Goal: Task Accomplishment & Management: Use online tool/utility

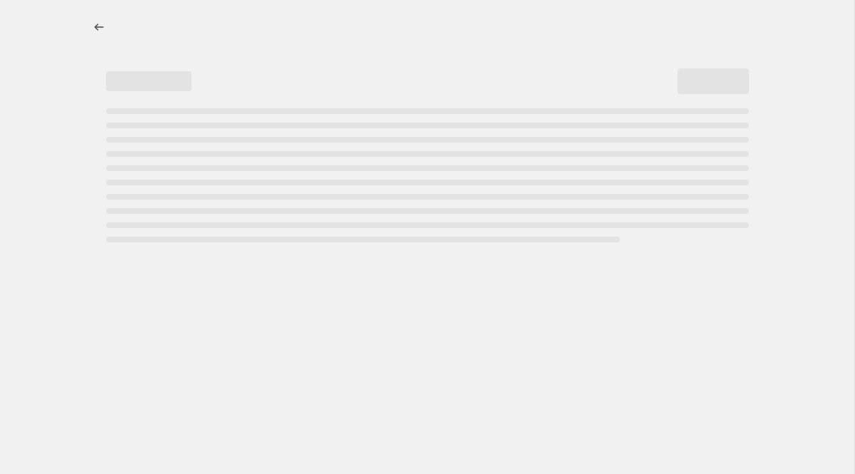
select select "by"
select select "collection"
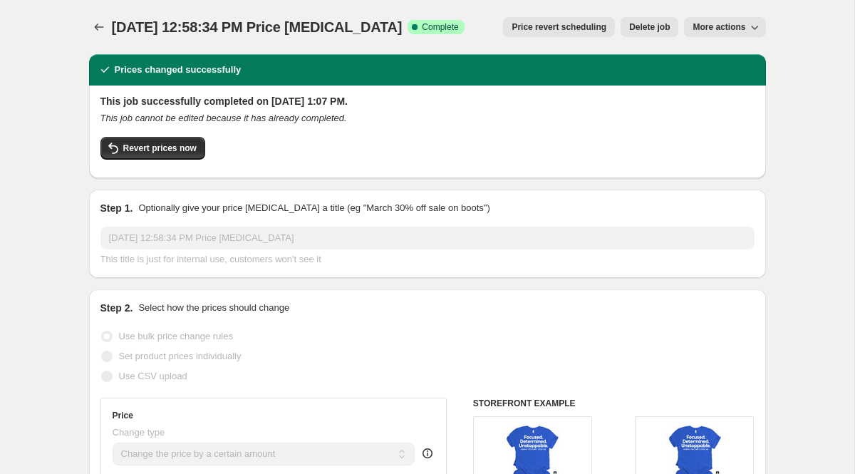
drag, startPoint x: 159, startPoint y: 150, endPoint x: 185, endPoint y: 210, distance: 65.8
click at [716, 26] on span "More actions" at bounding box center [719, 26] width 53 height 11
click at [723, 53] on span "Copy to new job" at bounding box center [725, 56] width 66 height 11
select select "by"
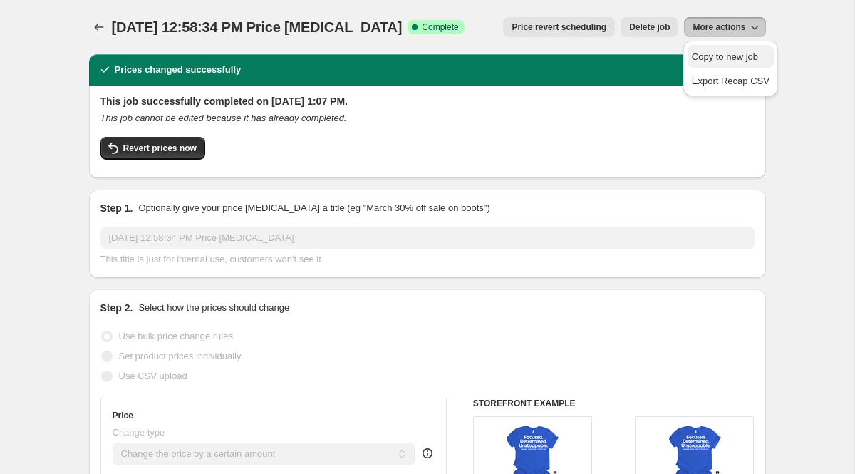
select select "collection"
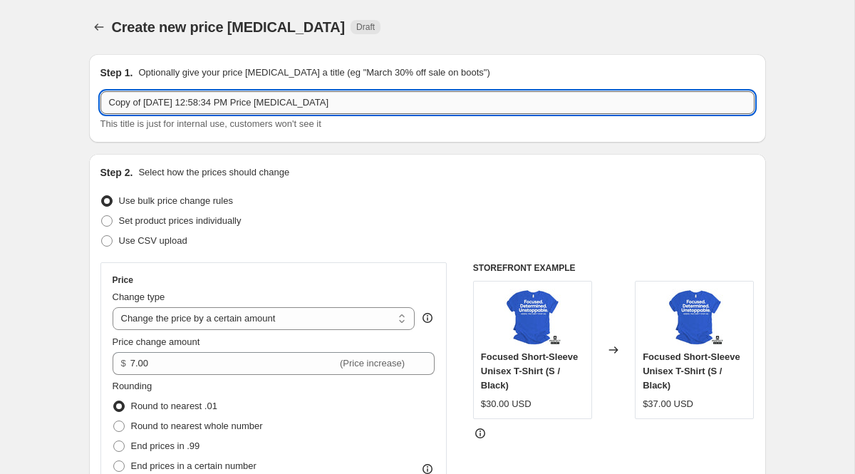
drag, startPoint x: 366, startPoint y: 94, endPoint x: 110, endPoint y: 101, distance: 256.0
click at [110, 101] on input "Copy of [DATE] 12:58:34 PM Price [MEDICAL_DATA]" at bounding box center [428, 102] width 654 height 23
drag, startPoint x: 110, startPoint y: 101, endPoint x: 448, endPoint y: 106, distance: 337.9
click at [448, 109] on input "Copy of [DATE] 12:58:34 PM Price [MEDICAL_DATA]" at bounding box center [428, 102] width 654 height 23
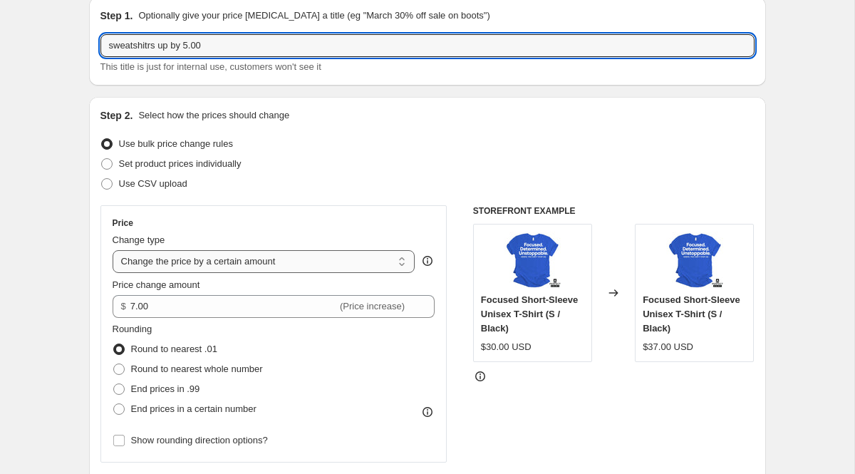
scroll to position [67, 0]
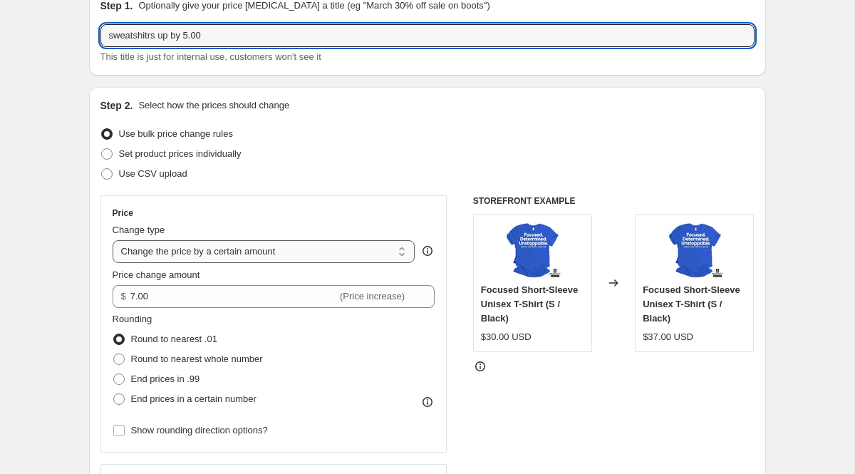
type input "sweatshitrs up by 5.00"
click at [249, 252] on select "Change the price to a certain amount Change the price by a certain amount Chang…" at bounding box center [264, 251] width 303 height 23
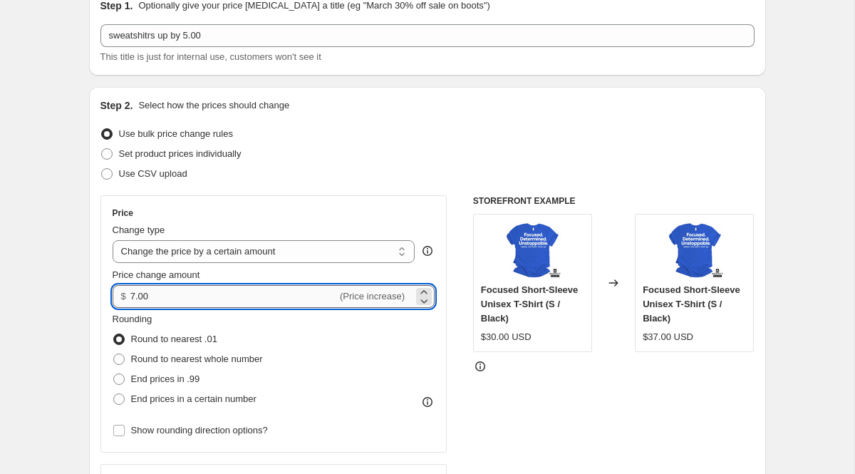
click at [222, 299] on input "7.00" at bounding box center [233, 296] width 207 height 23
drag, startPoint x: 222, startPoint y: 299, endPoint x: 56, endPoint y: 294, distance: 165.5
type input "5.00"
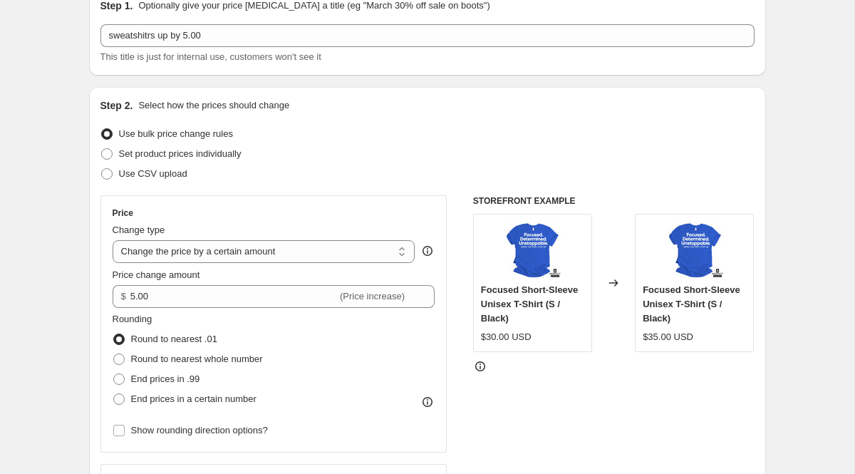
click at [305, 341] on div "Rounding Round to nearest .01 Round to nearest whole number End prices in .99 E…" at bounding box center [274, 360] width 323 height 97
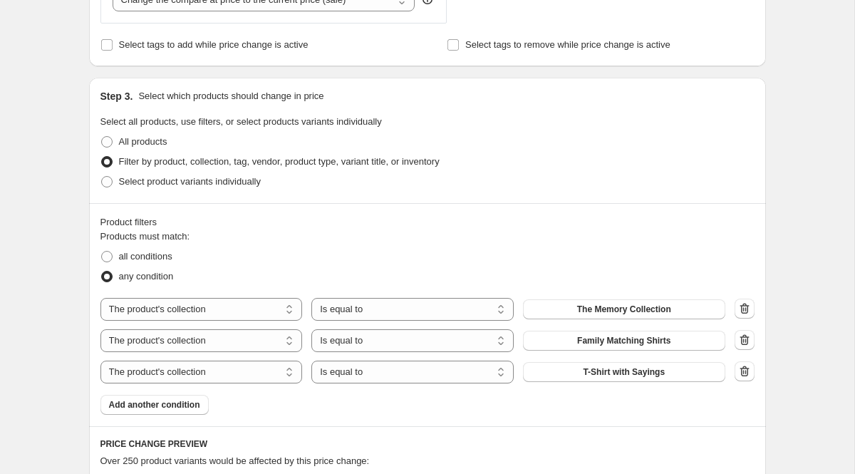
scroll to position [601, 0]
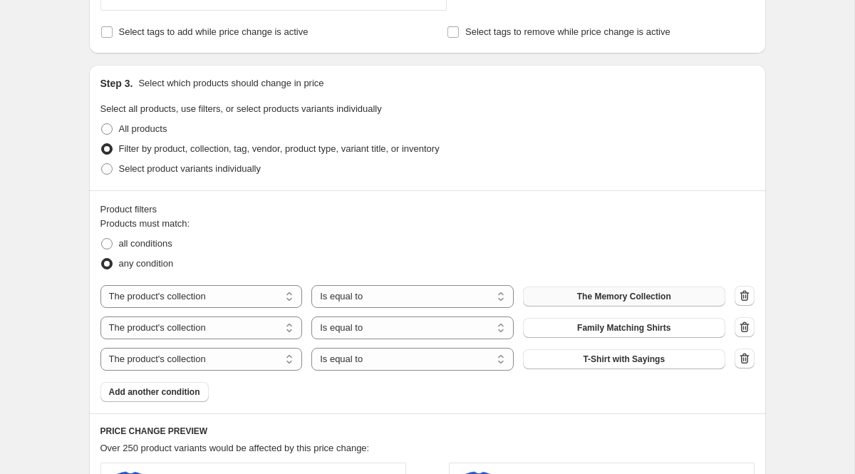
click at [676, 295] on button "The Memory Collection" at bounding box center [624, 297] width 202 height 20
click at [632, 327] on span "Family Matching Shirts" at bounding box center [623, 327] width 93 height 11
click at [746, 361] on icon "button" at bounding box center [745, 358] width 14 height 14
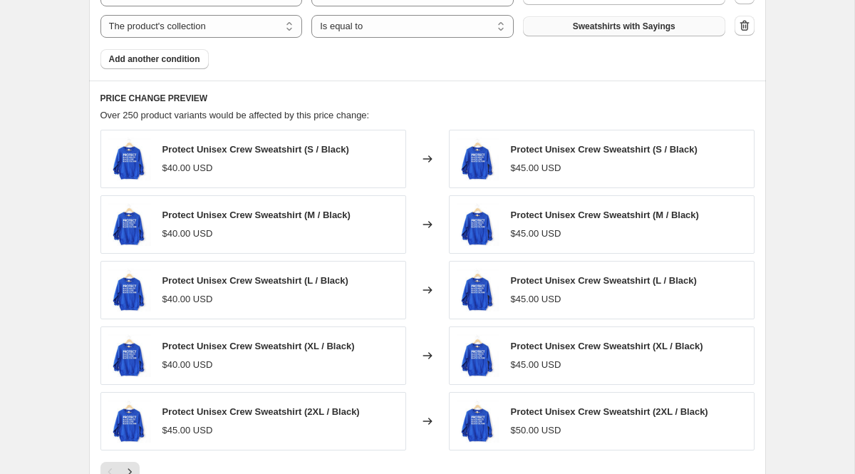
scroll to position [1143, 0]
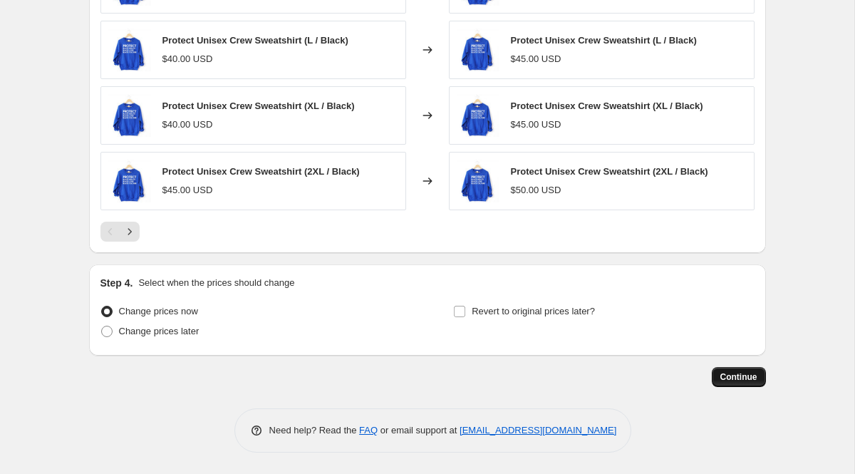
click at [745, 381] on span "Continue" at bounding box center [739, 376] width 37 height 11
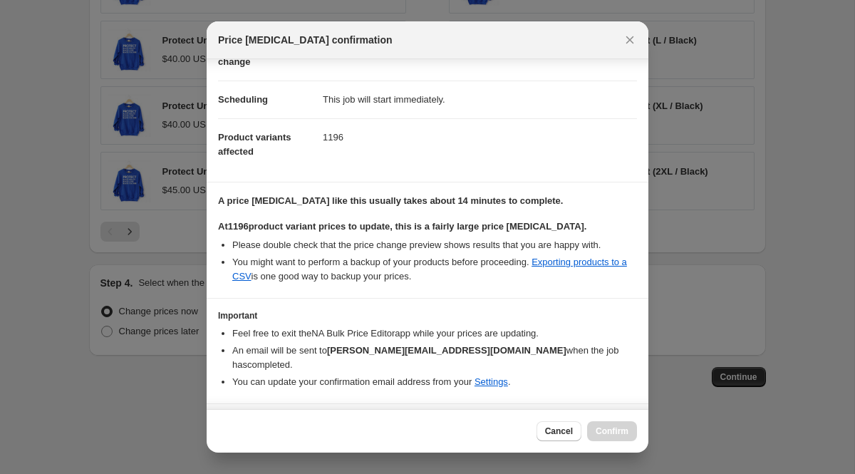
scroll to position [117, 0]
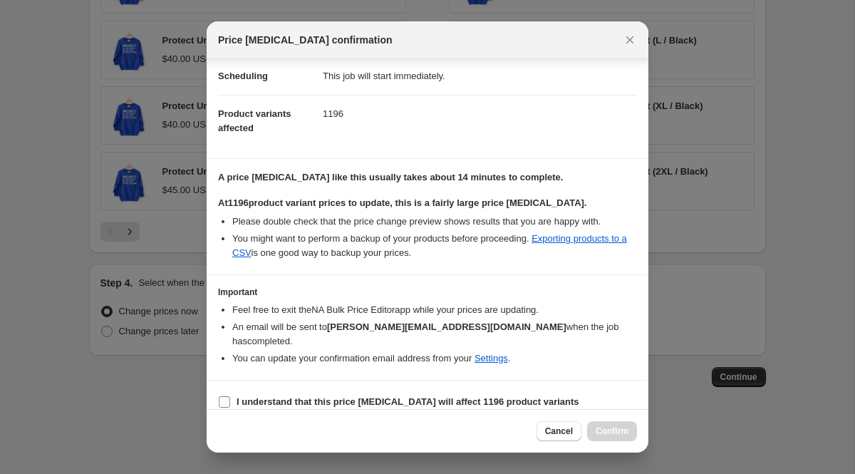
click at [418, 396] on b "I understand that this price [MEDICAL_DATA] will affect 1196 product variants" at bounding box center [408, 401] width 343 height 11
click at [230, 396] on input "I understand that this price [MEDICAL_DATA] will affect 1196 product variants" at bounding box center [224, 401] width 11 height 11
checkbox input "true"
click at [609, 429] on span "Confirm" at bounding box center [612, 431] width 33 height 11
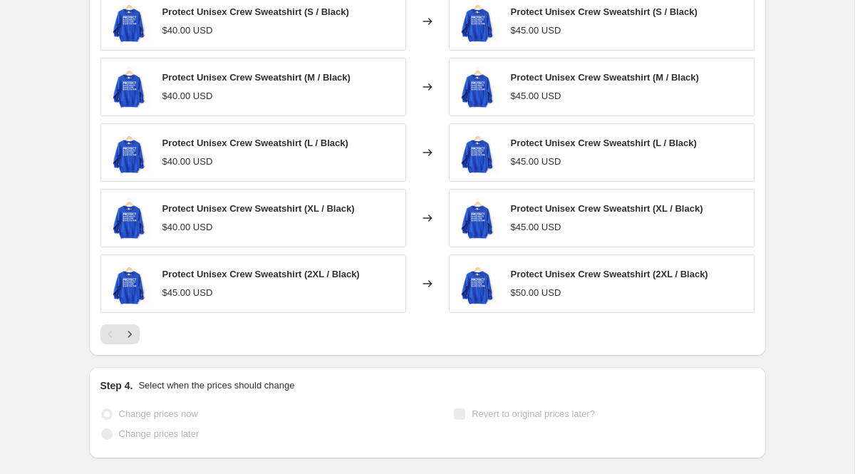
scroll to position [1180, 0]
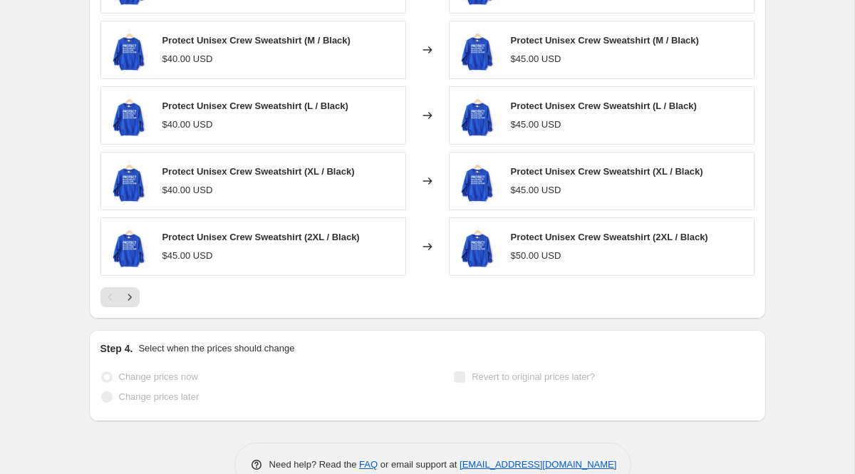
select select "by"
select select "collection"
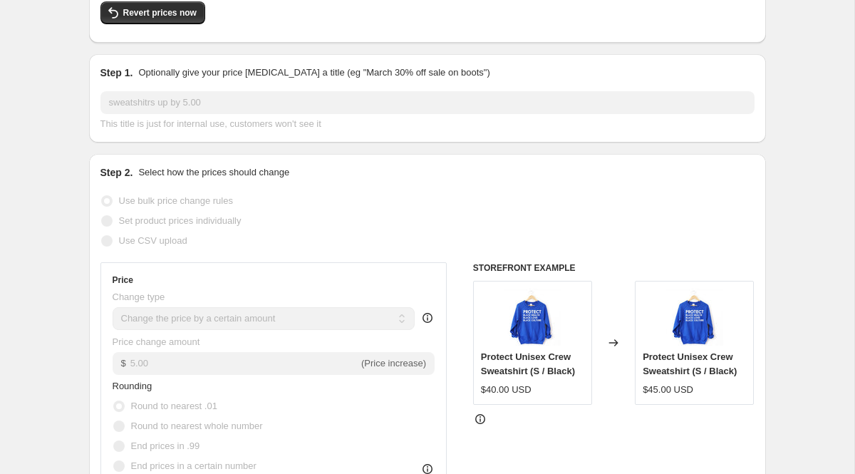
scroll to position [0, 0]
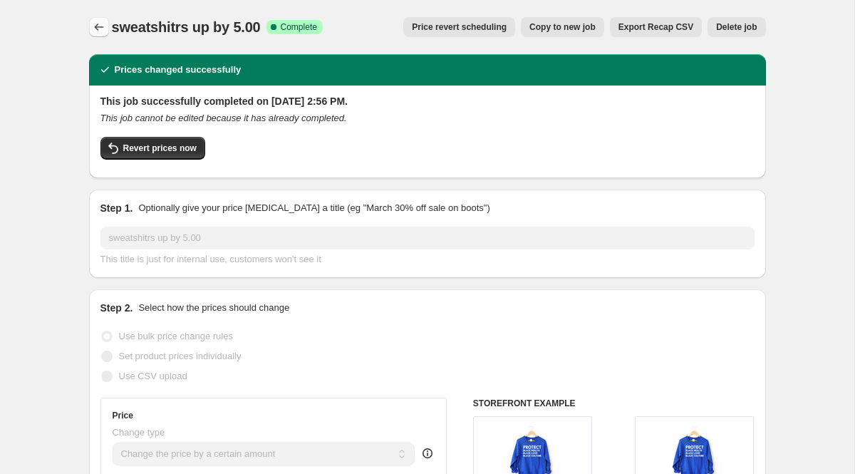
click at [100, 27] on icon "Price change jobs" at bounding box center [98, 27] width 9 height 7
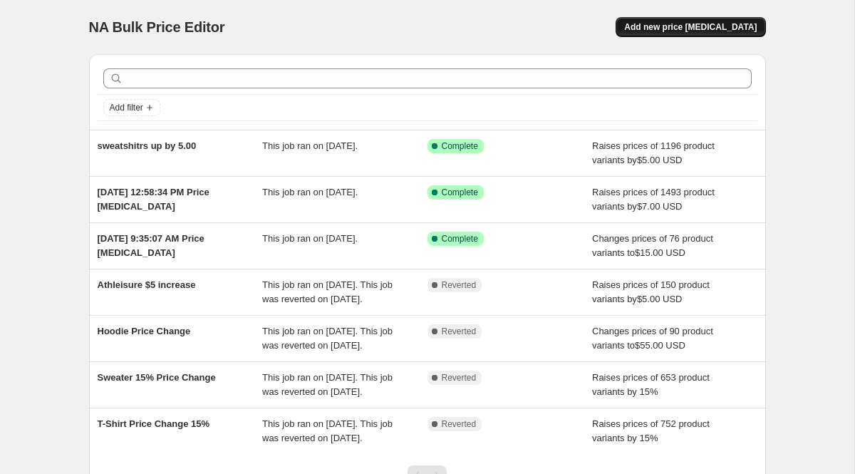
click at [677, 26] on span "Add new price [MEDICAL_DATA]" at bounding box center [690, 26] width 133 height 11
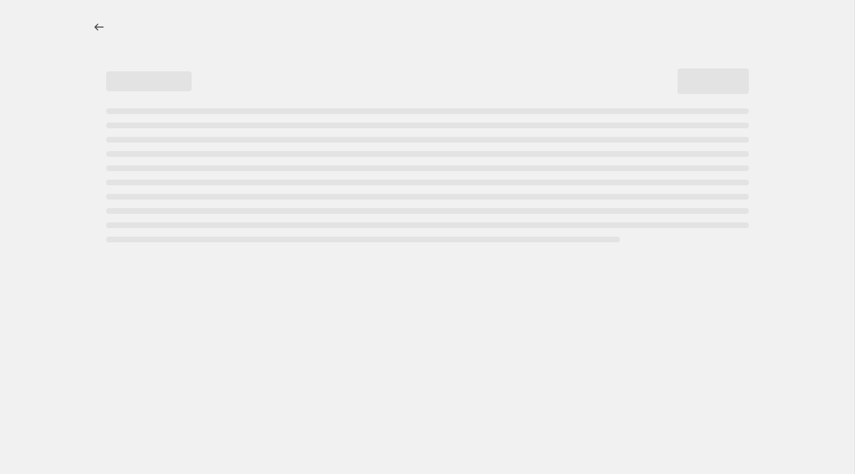
select select "percentage"
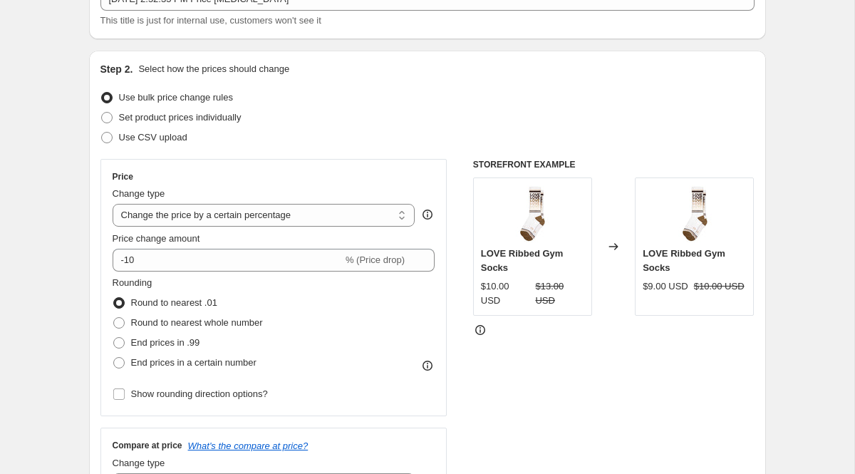
scroll to position [124, 0]
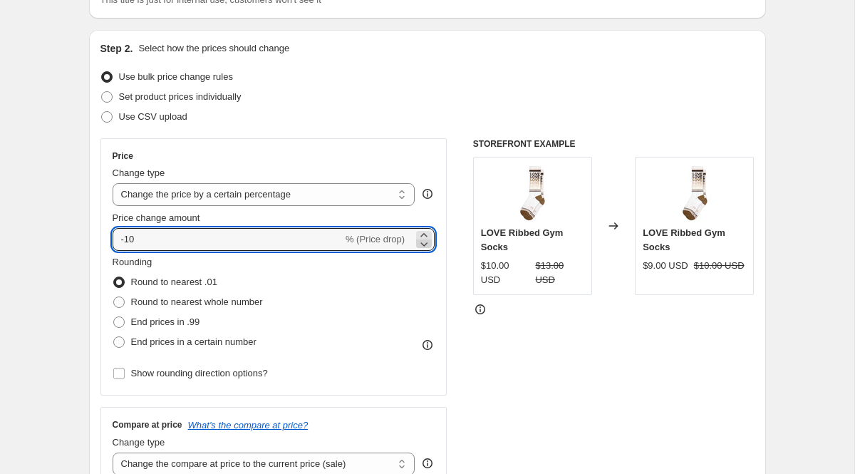
click at [419, 246] on icon at bounding box center [424, 244] width 14 height 14
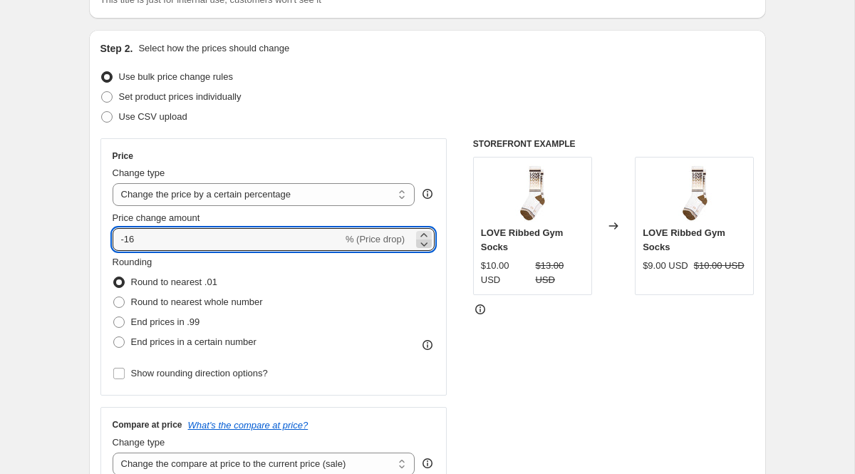
click at [419, 246] on icon at bounding box center [424, 244] width 14 height 14
click at [418, 235] on icon at bounding box center [424, 235] width 14 height 14
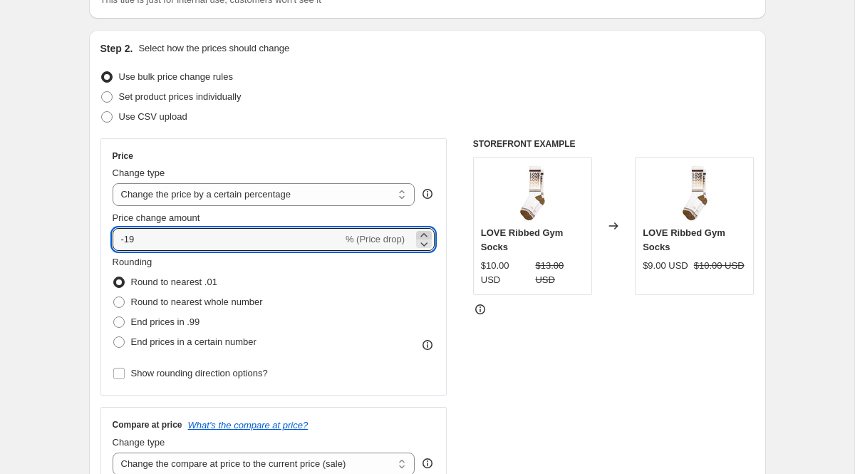
click at [418, 235] on icon at bounding box center [424, 235] width 14 height 14
type input "-15"
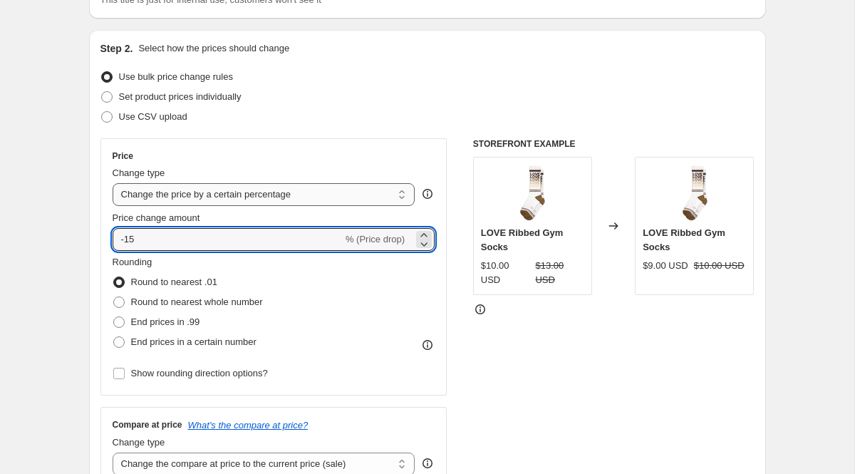
click at [364, 197] on select "Change the price to a certain amount Change the price by a certain amount Chang…" at bounding box center [264, 194] width 303 height 23
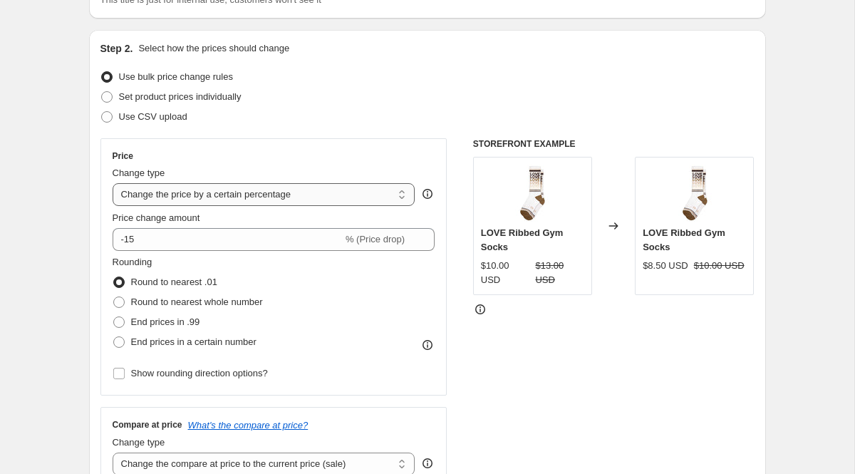
select select "by"
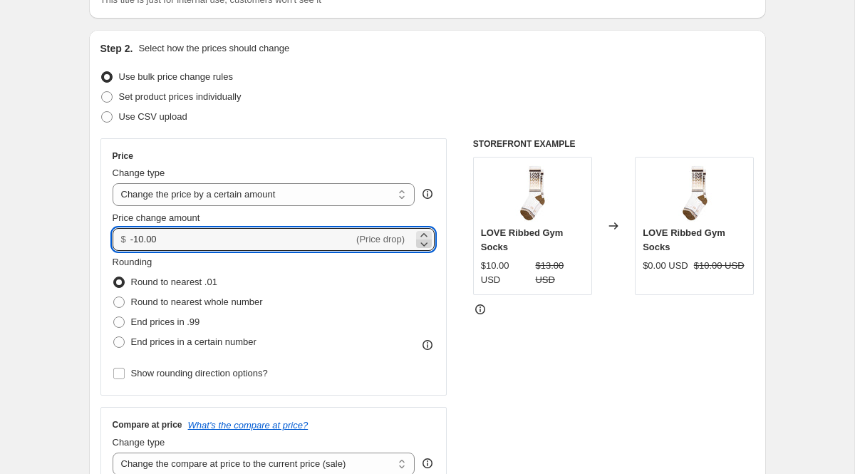
click at [421, 243] on icon at bounding box center [424, 244] width 7 height 4
click at [298, 251] on div "Price Change type Change the price to a certain amount Change the price by a ce…" at bounding box center [274, 266] width 323 height 233
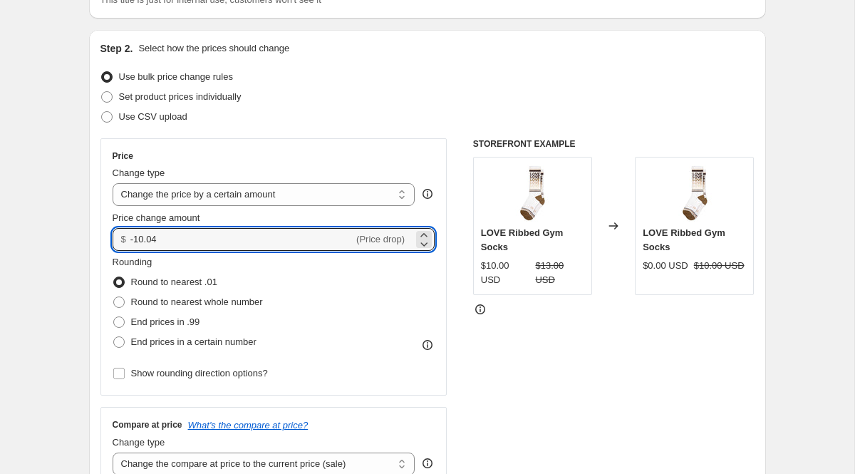
drag, startPoint x: 269, startPoint y: 237, endPoint x: 11, endPoint y: 241, distance: 257.4
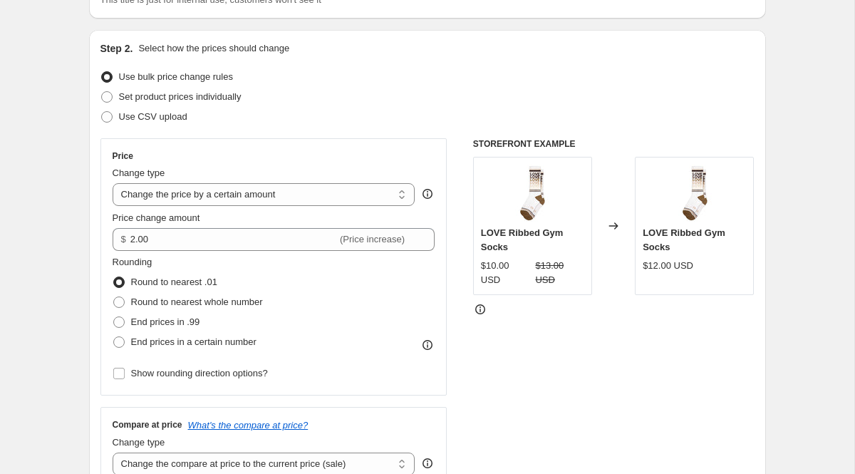
click at [361, 285] on div "Rounding Round to nearest .01 Round to nearest whole number End prices in .99 E…" at bounding box center [274, 303] width 323 height 97
click at [386, 240] on span "(Price increase)" at bounding box center [372, 239] width 65 height 11
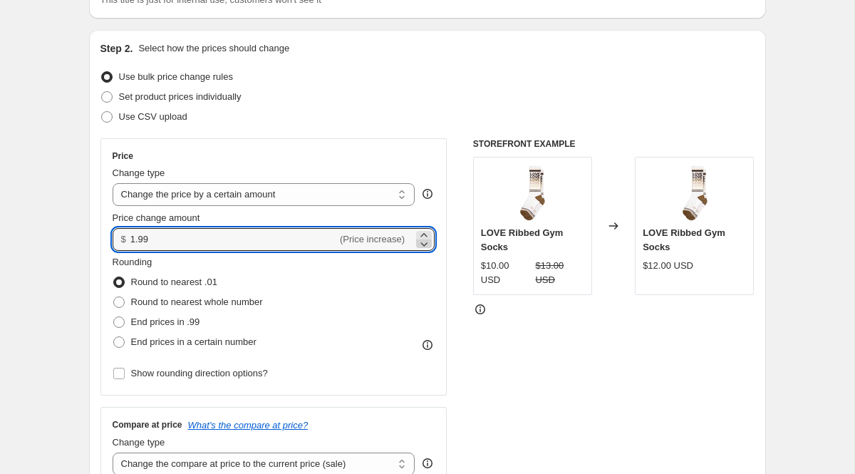
click at [421, 243] on icon at bounding box center [424, 244] width 14 height 14
click at [423, 230] on icon at bounding box center [424, 235] width 14 height 14
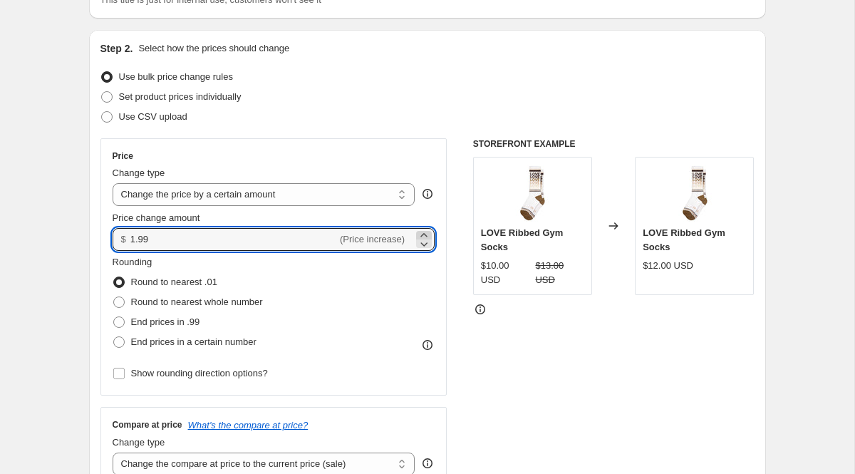
click at [423, 230] on icon at bounding box center [424, 235] width 14 height 14
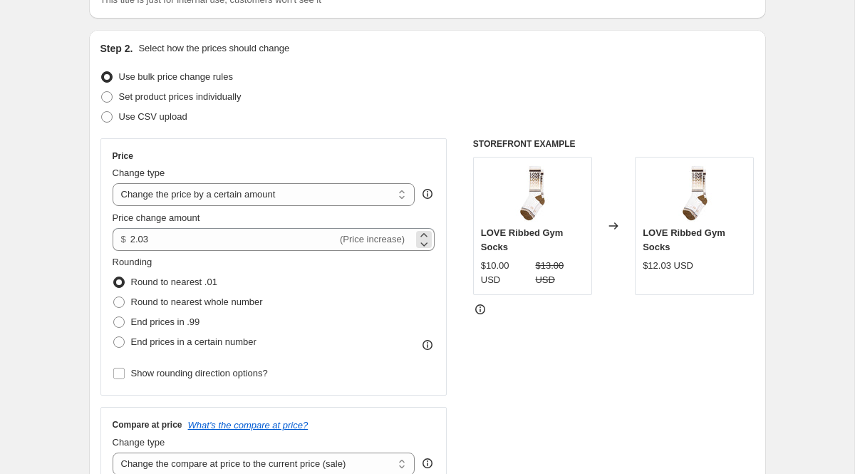
click at [352, 241] on span "(Price increase)" at bounding box center [372, 239] width 65 height 11
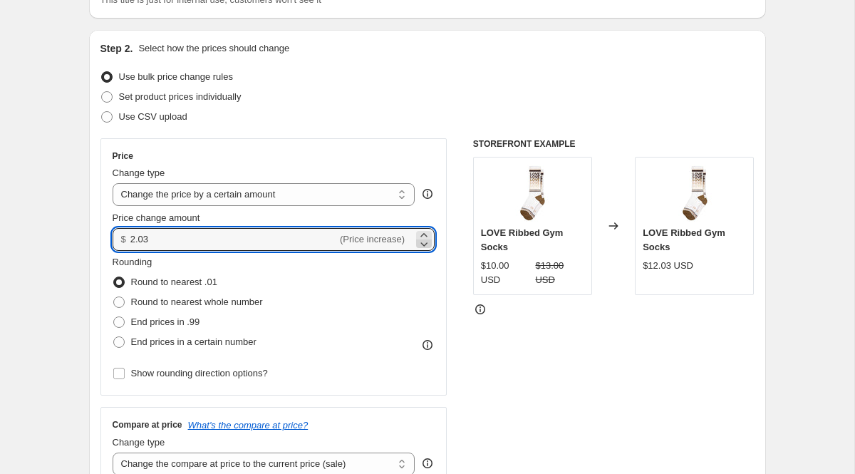
click at [426, 242] on icon at bounding box center [424, 244] width 14 height 14
type input "2"
type input "-2.00"
click at [330, 267] on div "Rounding Round to nearest .01 Round to nearest whole number End prices in .99 E…" at bounding box center [274, 303] width 323 height 97
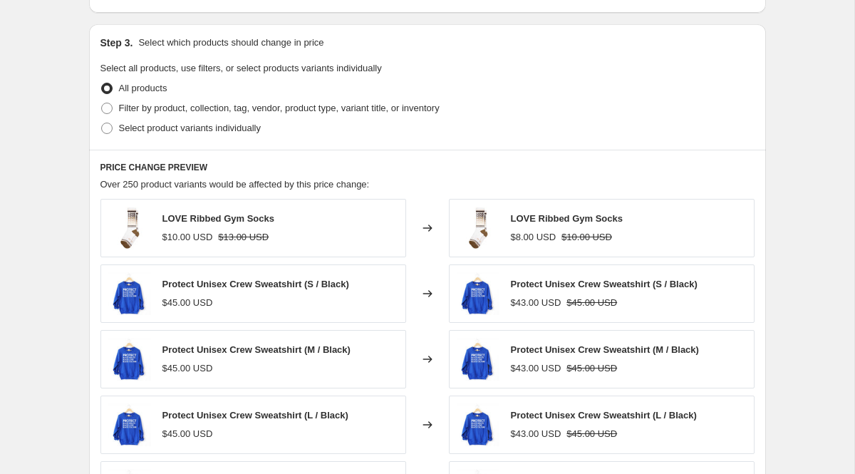
scroll to position [649, 0]
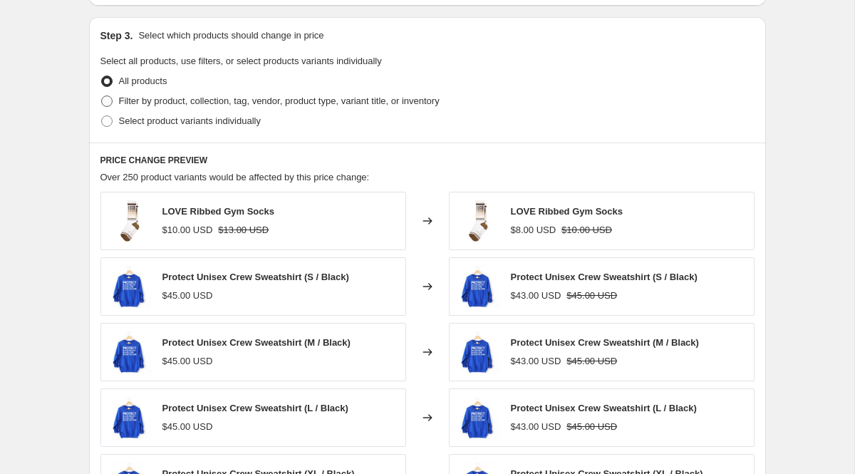
click at [302, 98] on span "Filter by product, collection, tag, vendor, product type, variant title, or inv…" at bounding box center [279, 101] width 321 height 11
click at [102, 96] on input "Filter by product, collection, tag, vendor, product type, variant title, or inv…" at bounding box center [101, 96] width 1 height 1
radio input "true"
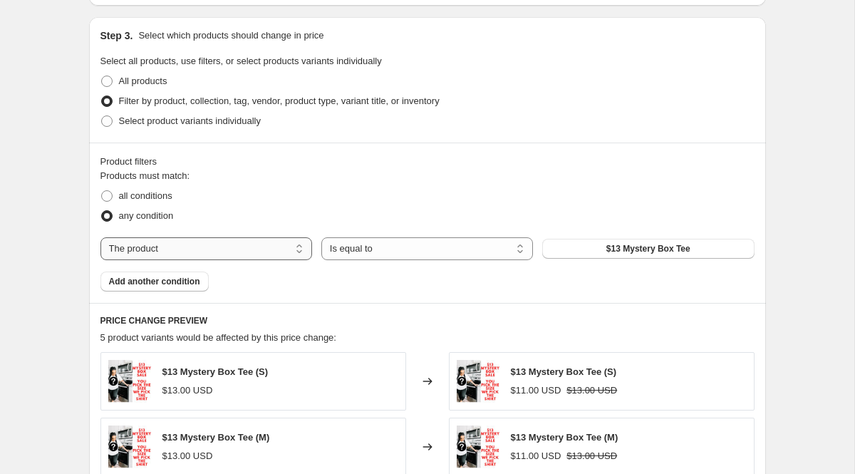
click at [230, 246] on select "The product The product's collection The product's tag The product's vendor The…" at bounding box center [207, 248] width 212 height 23
select select "collection"
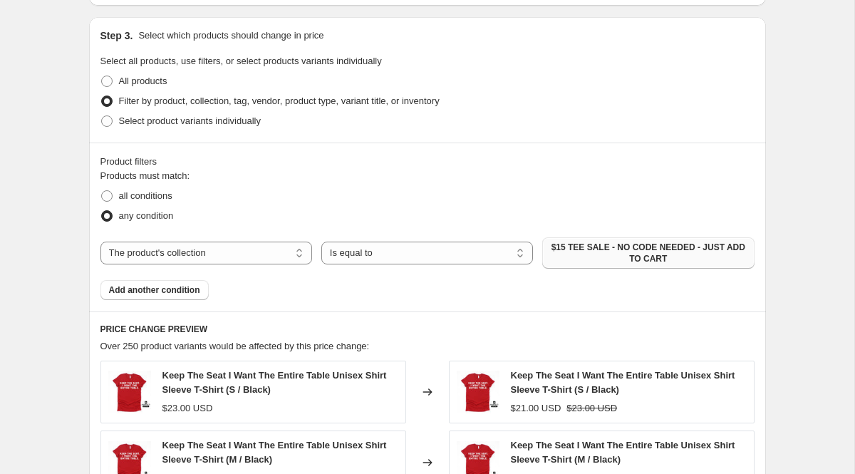
click at [626, 248] on span "$15 TEE SALE - NO CODE NEEDED - JUST ADD TO CART" at bounding box center [648, 253] width 195 height 23
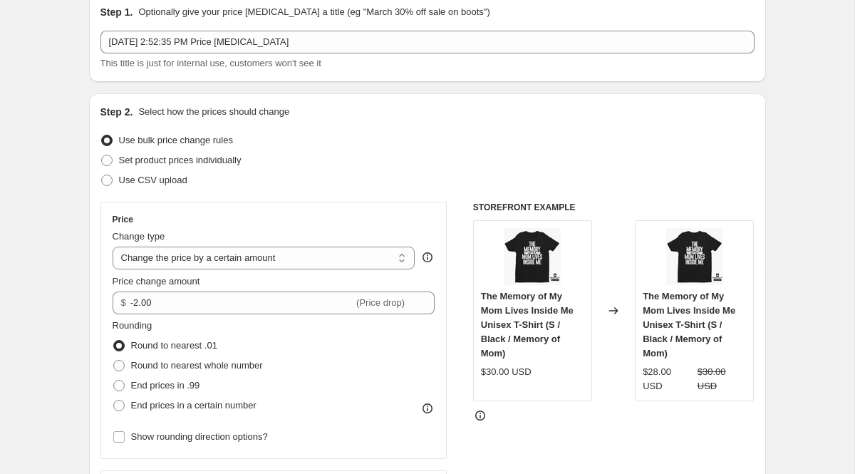
scroll to position [78, 0]
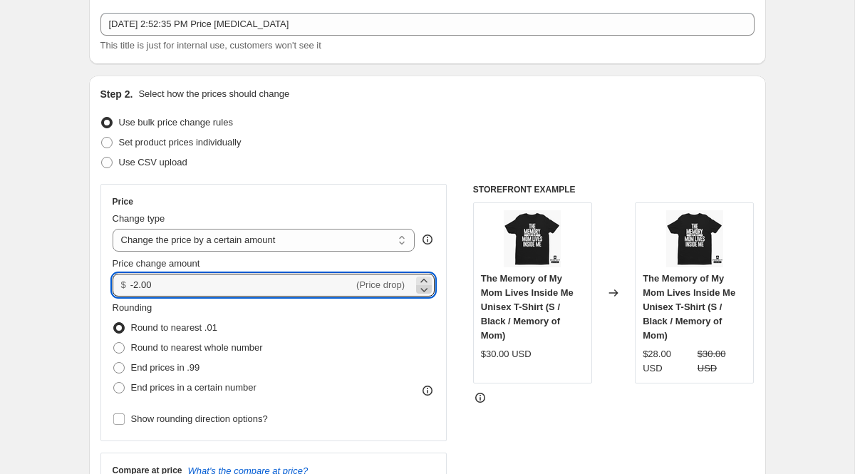
click at [421, 289] on icon at bounding box center [424, 290] width 7 height 4
click at [421, 279] on icon at bounding box center [424, 281] width 14 height 14
type input "-2.01"
drag, startPoint x: 199, startPoint y: 296, endPoint x: 21, endPoint y: 288, distance: 178.4
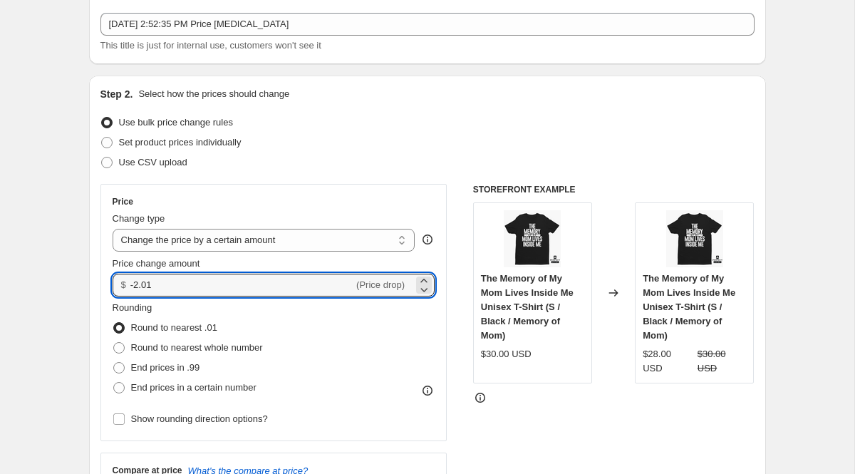
type input "-5.00"
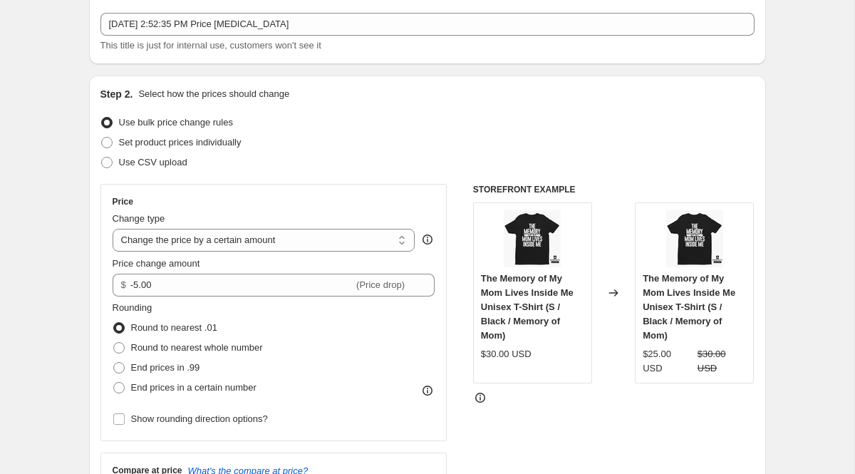
click at [443, 344] on div "Price Change type Change the price to a certain amount Change the price by a ce…" at bounding box center [274, 312] width 347 height 257
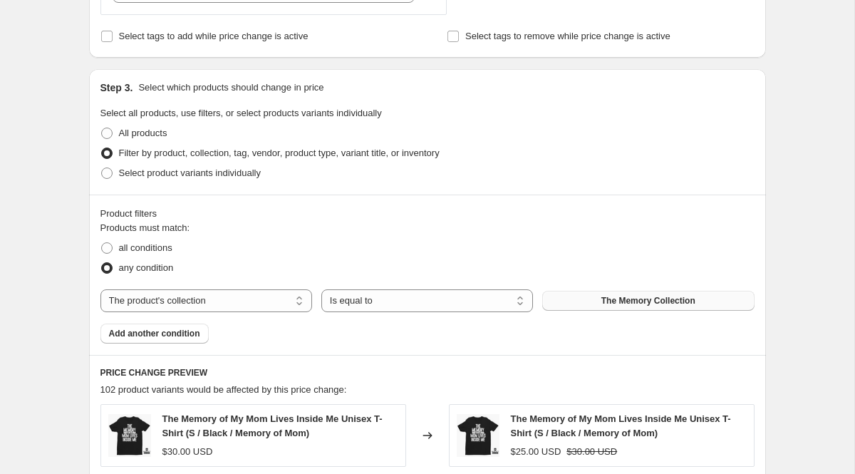
scroll to position [610, 0]
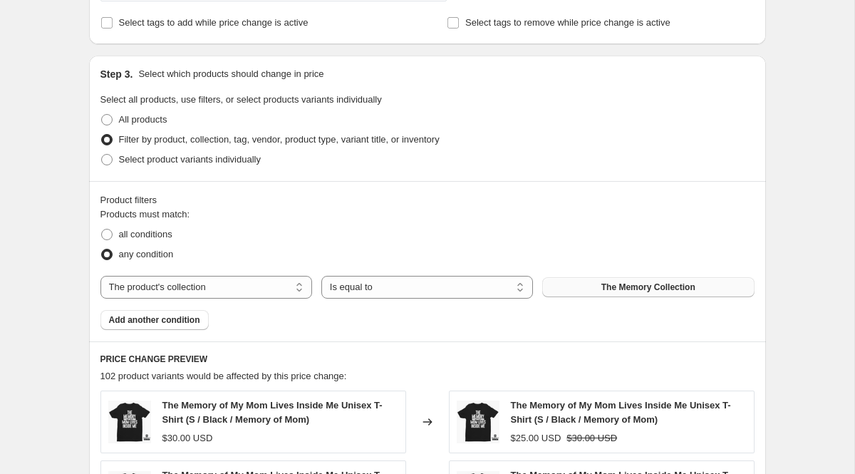
click at [622, 287] on span "The Memory Collection" at bounding box center [649, 287] width 94 height 11
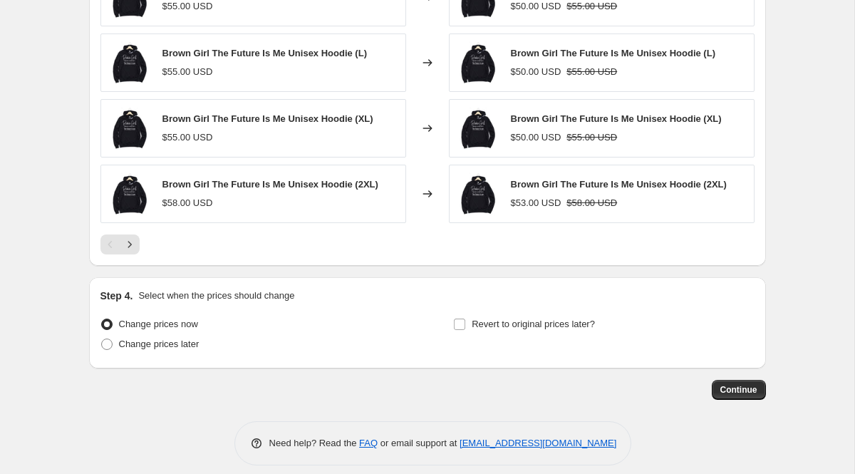
scroll to position [1111, 0]
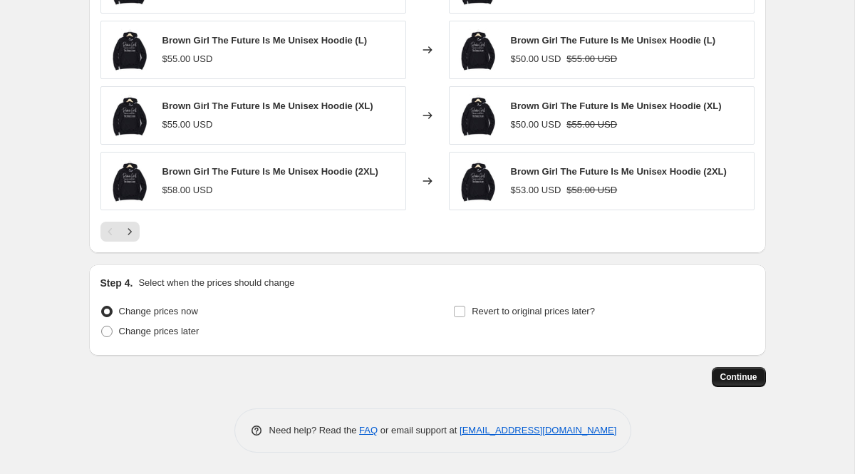
click at [728, 374] on span "Continue" at bounding box center [739, 376] width 37 height 11
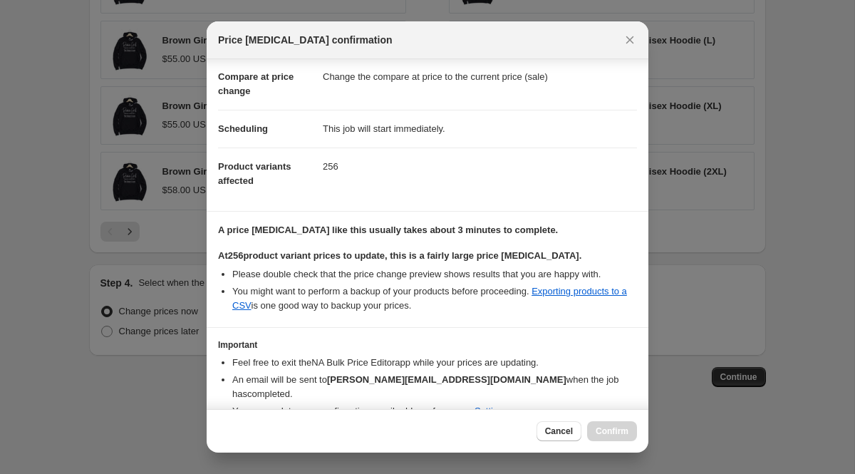
scroll to position [117, 0]
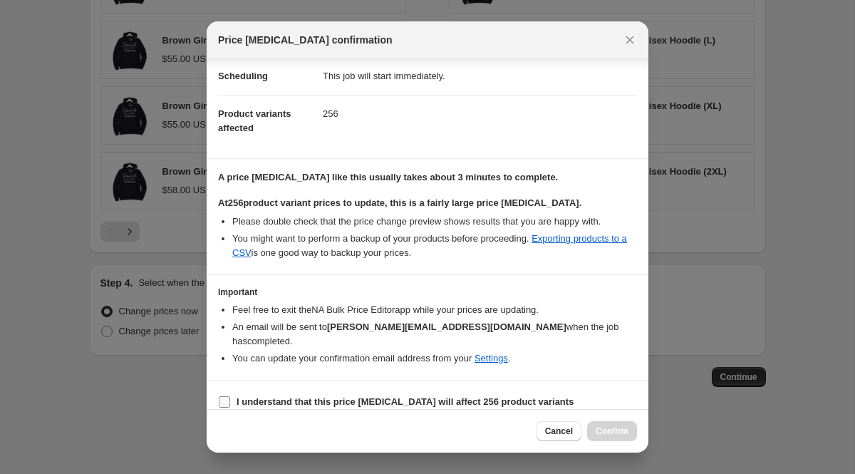
click at [226, 396] on input "I understand that this price [MEDICAL_DATA] will affect 256 product variants" at bounding box center [224, 401] width 11 height 11
checkbox input "true"
click at [604, 428] on span "Confirm" at bounding box center [612, 431] width 33 height 11
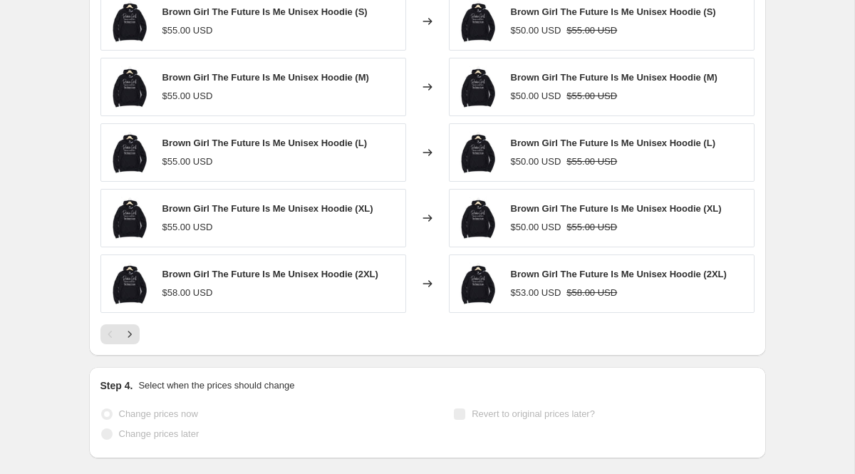
select select "by"
select select "collection"
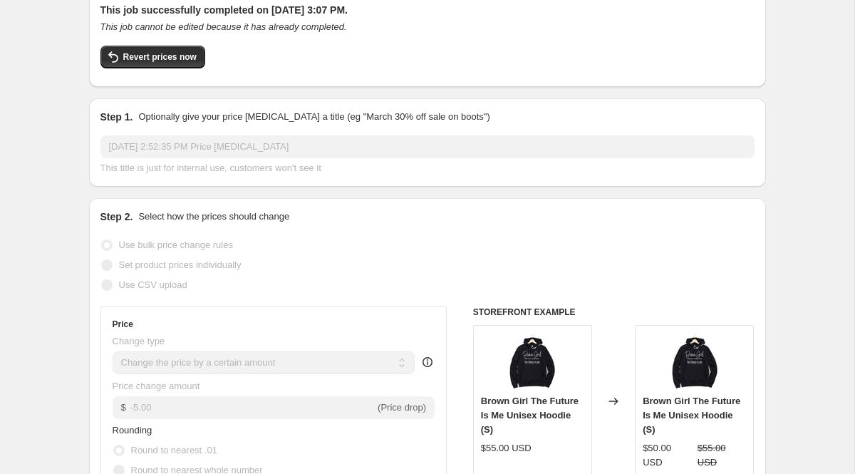
scroll to position [0, 0]
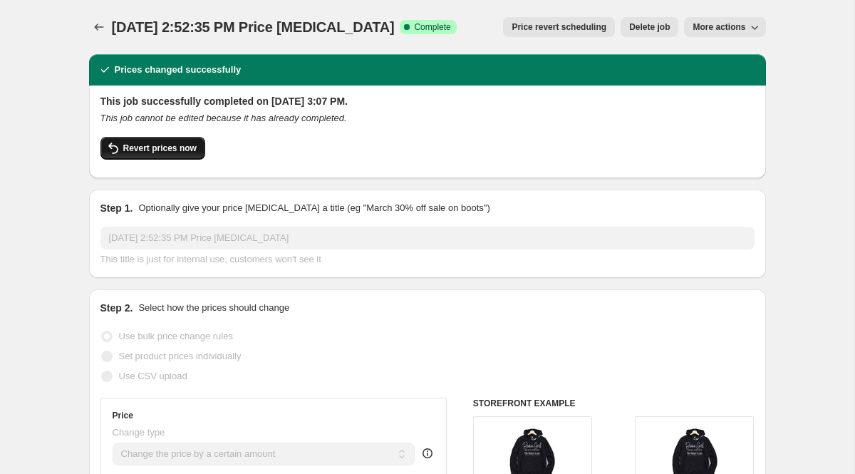
click at [171, 143] on button "Revert prices now" at bounding box center [153, 148] width 105 height 23
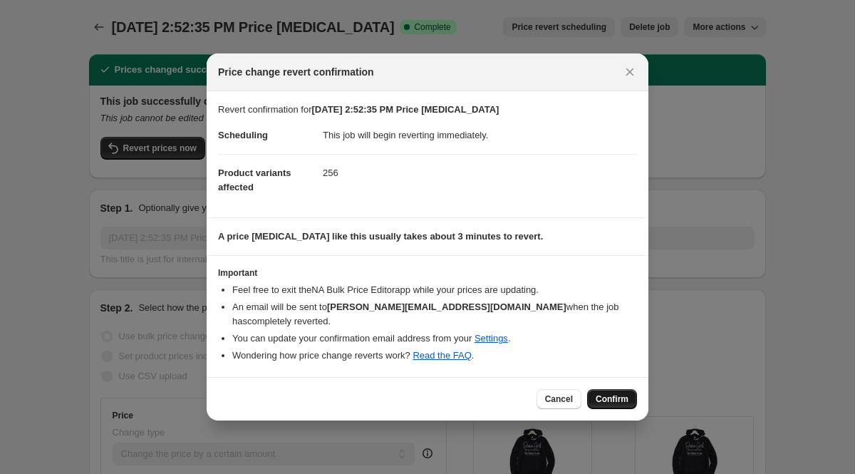
click at [611, 389] on button "Confirm" at bounding box center [612, 399] width 50 height 20
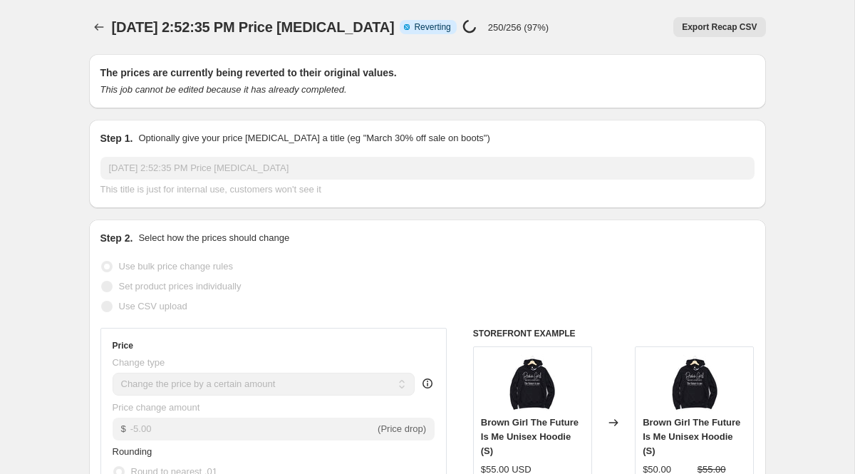
select select "by"
select select "collection"
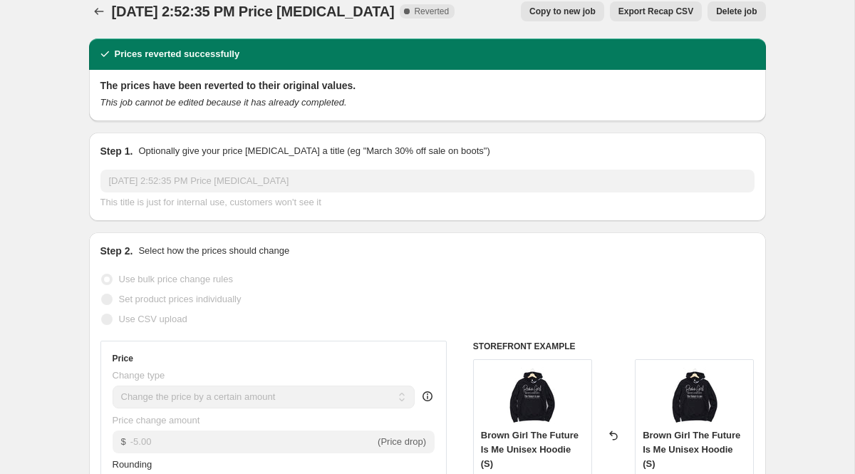
scroll to position [26, 0]
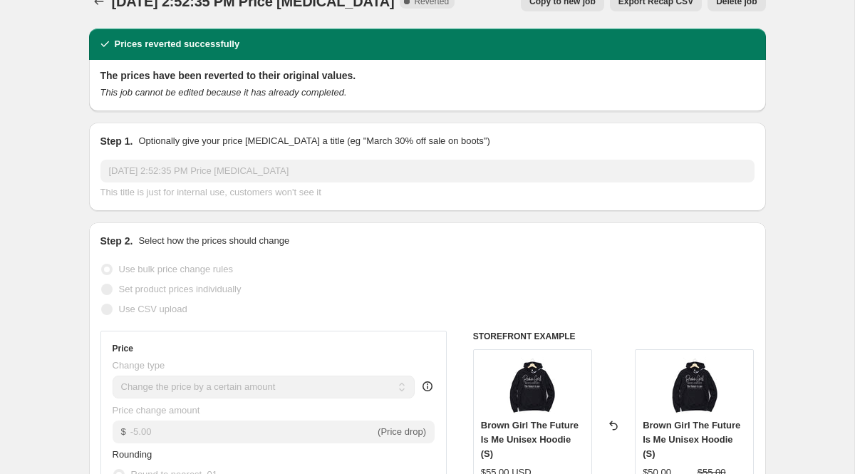
click at [547, 4] on span "Copy to new job" at bounding box center [563, 1] width 66 height 11
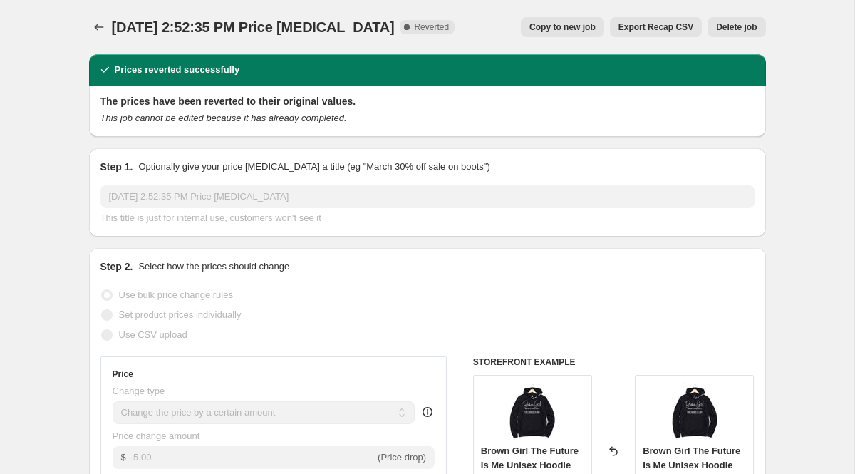
select select "by"
select select "collection"
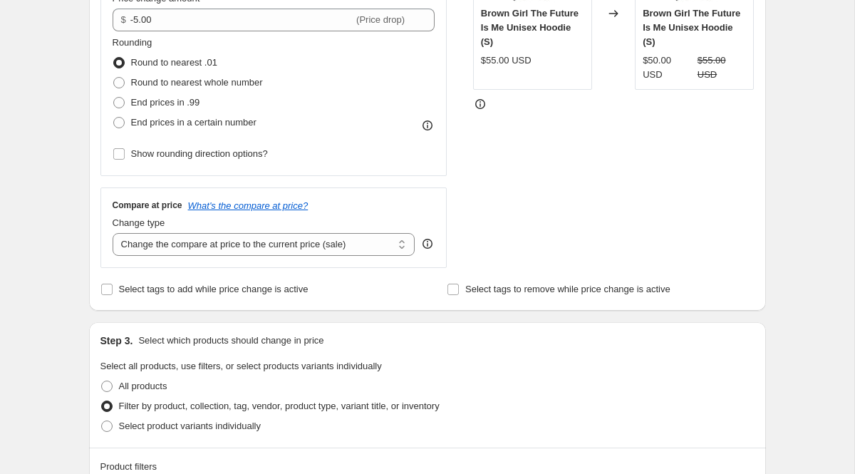
scroll to position [345, 0]
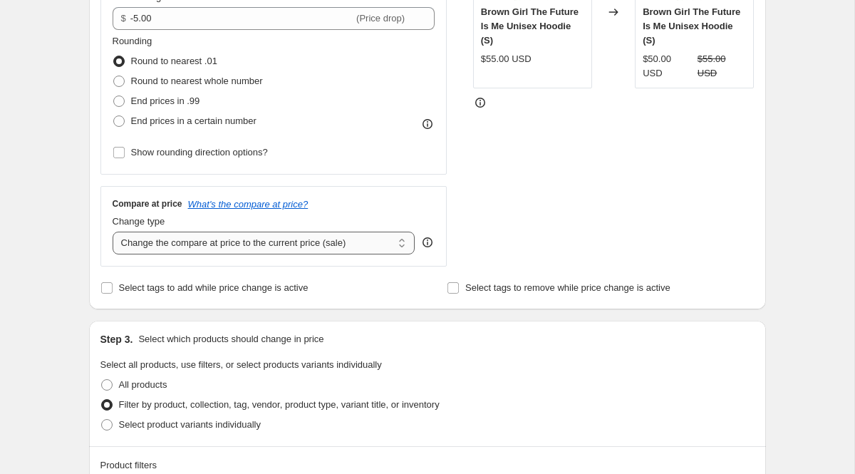
click at [230, 247] on select "Change the compare at price to the current price (sale) Change the compare at p…" at bounding box center [264, 243] width 303 height 23
select select "remove"
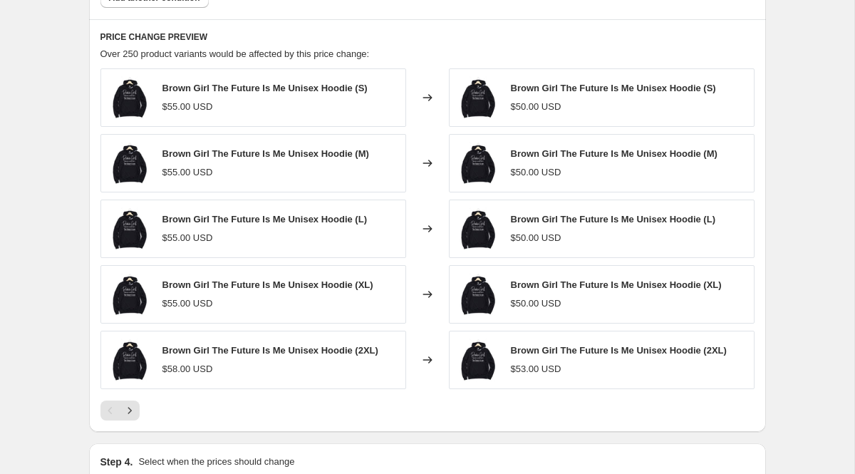
scroll to position [1111, 0]
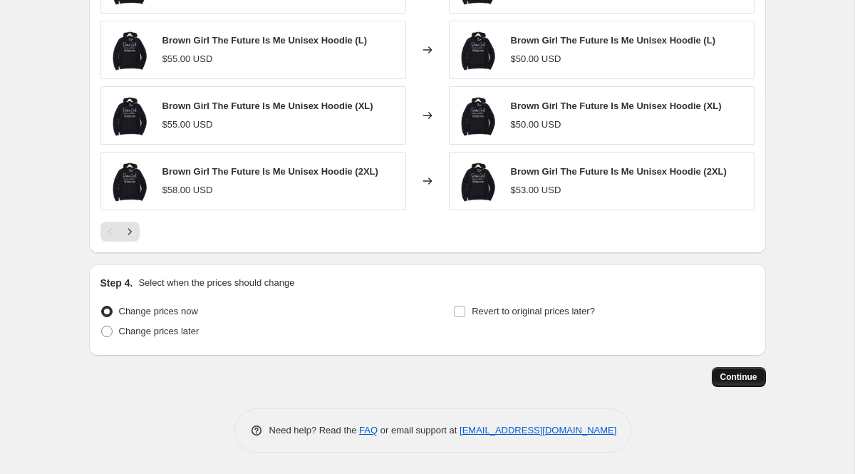
click at [739, 373] on span "Continue" at bounding box center [739, 376] width 37 height 11
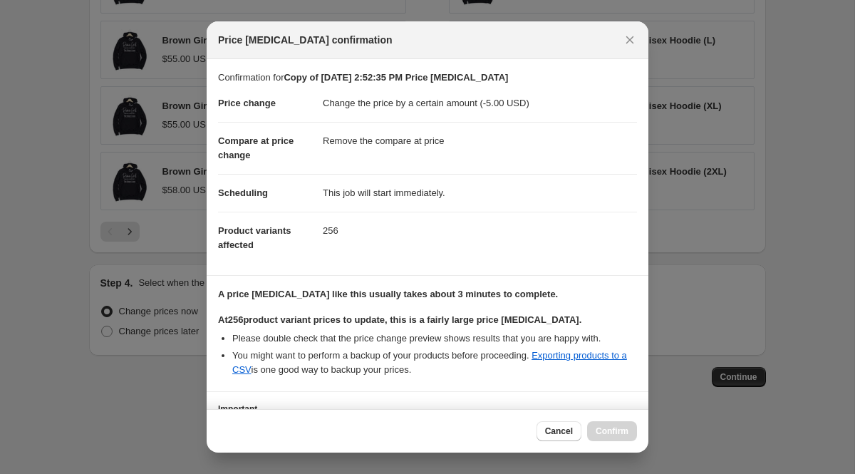
scroll to position [117, 0]
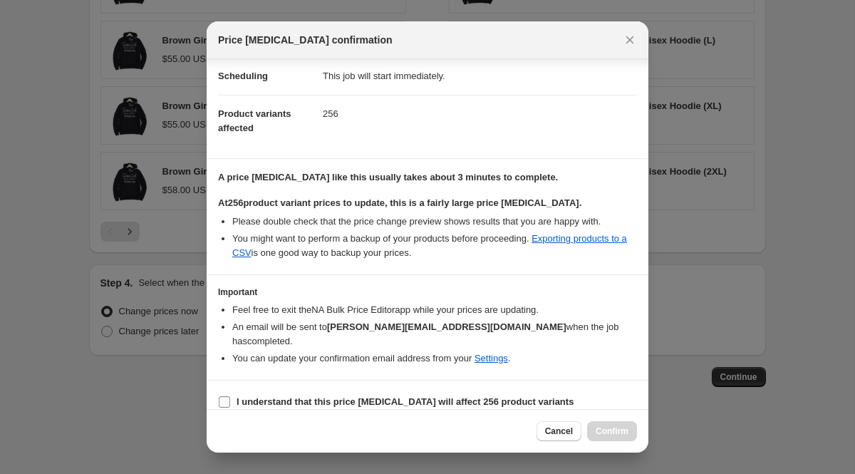
click at [292, 396] on b "I understand that this price [MEDICAL_DATA] will affect 256 product variants" at bounding box center [405, 401] width 337 height 11
click at [230, 396] on input "I understand that this price [MEDICAL_DATA] will affect 256 product variants" at bounding box center [224, 401] width 11 height 11
checkbox input "true"
click at [613, 438] on button "Confirm" at bounding box center [612, 431] width 50 height 20
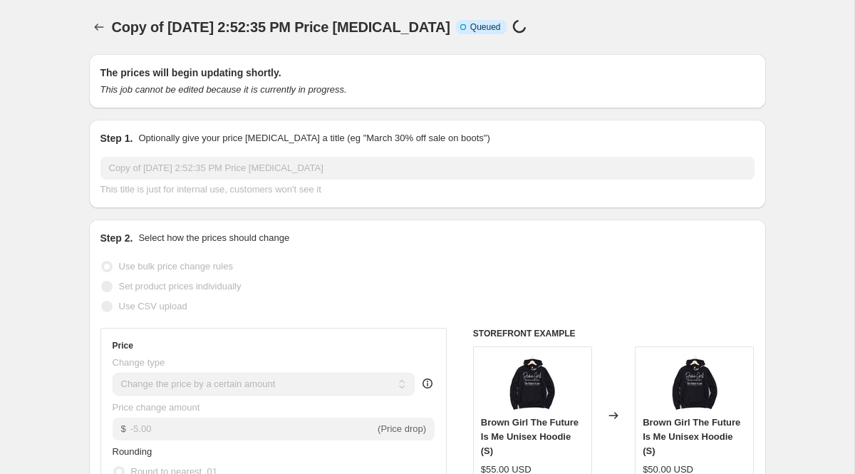
scroll to position [1111, 0]
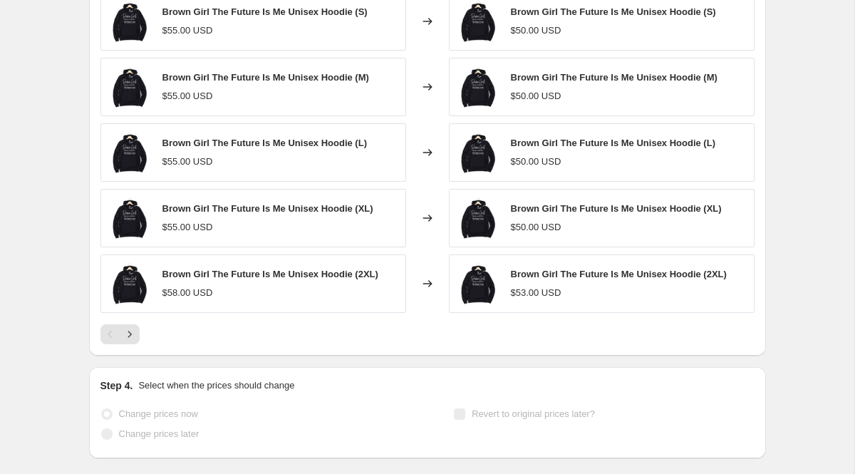
select select "by"
select select "remove"
select select "collection"
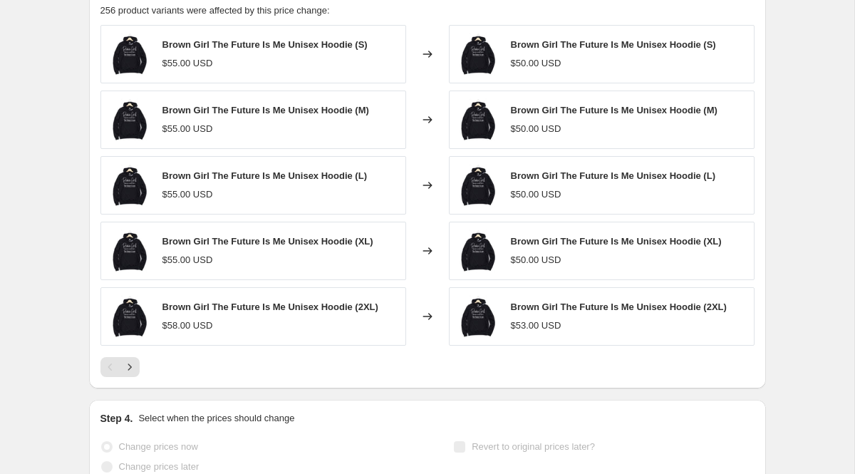
scroll to position [0, 0]
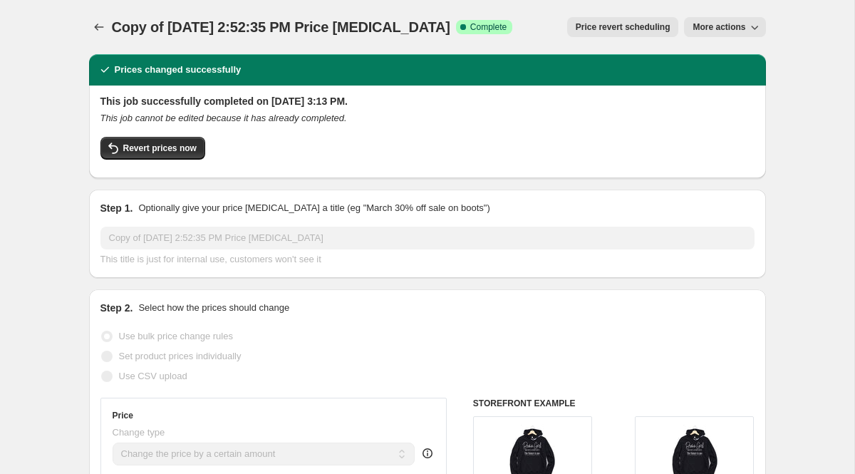
click at [724, 25] on span "More actions" at bounding box center [719, 26] width 53 height 11
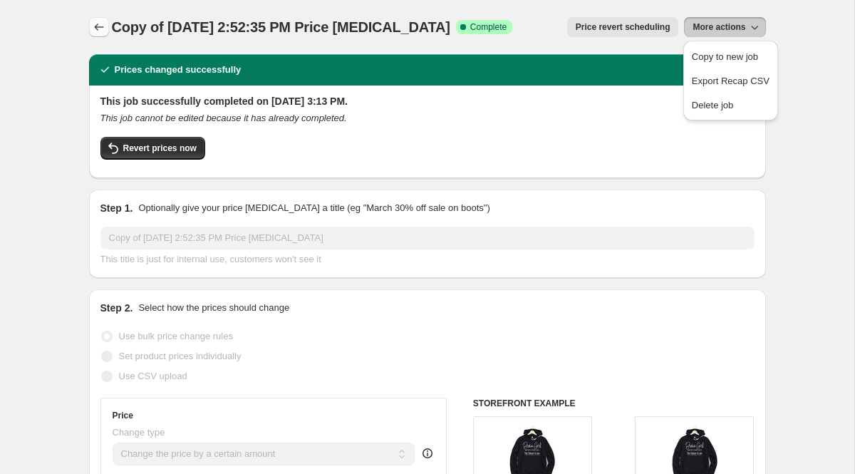
click at [93, 30] on icon "Price change jobs" at bounding box center [99, 27] width 14 height 14
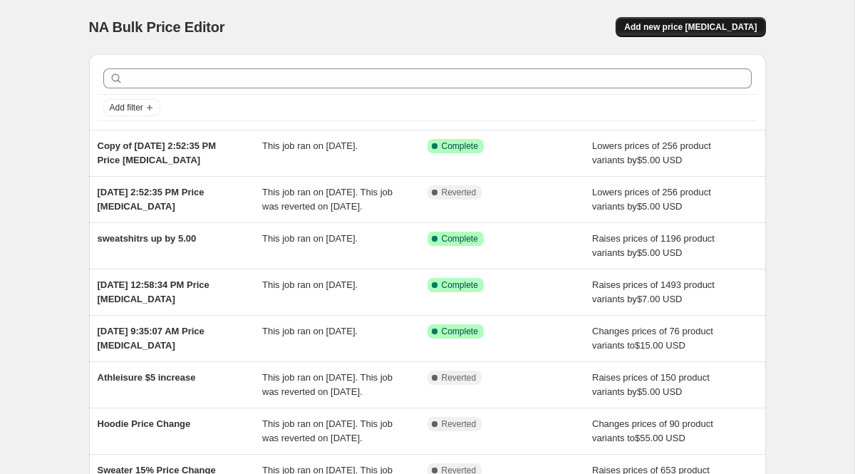
click at [686, 30] on span "Add new price [MEDICAL_DATA]" at bounding box center [690, 26] width 133 height 11
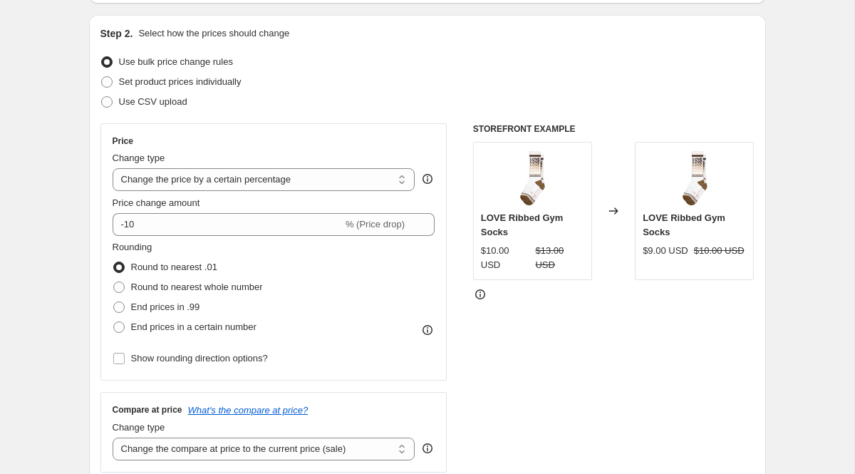
scroll to position [148, 0]
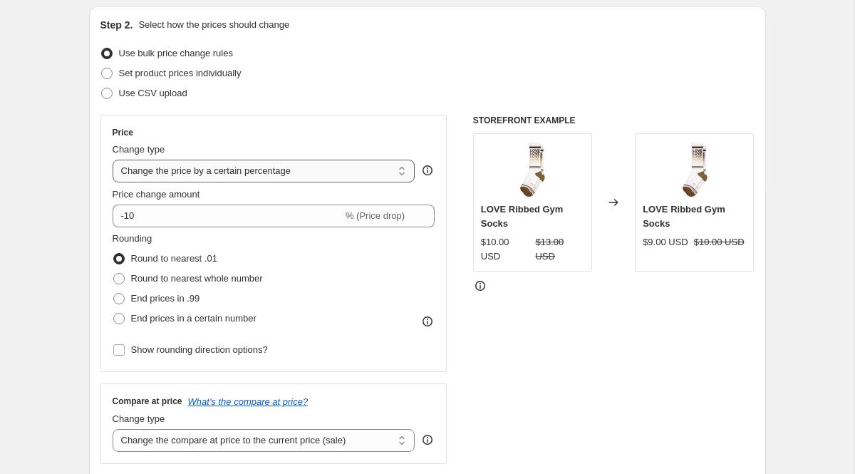
click at [306, 173] on select "Change the price to a certain amount Change the price by a certain amount Chang…" at bounding box center [264, 171] width 303 height 23
select select "by"
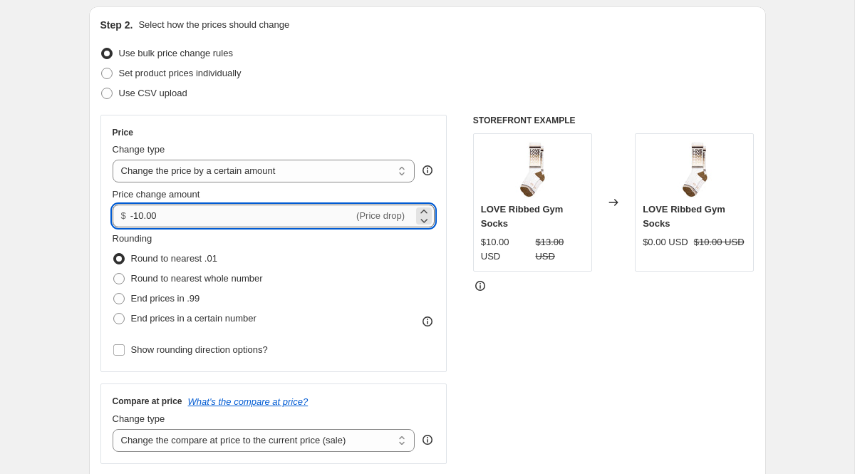
click at [222, 222] on input "-10.00" at bounding box center [241, 216] width 223 height 23
type input "-1"
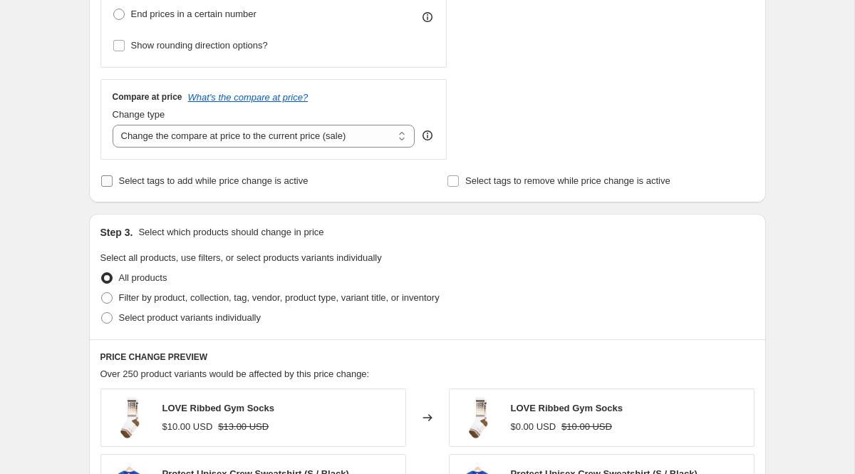
scroll to position [456, 0]
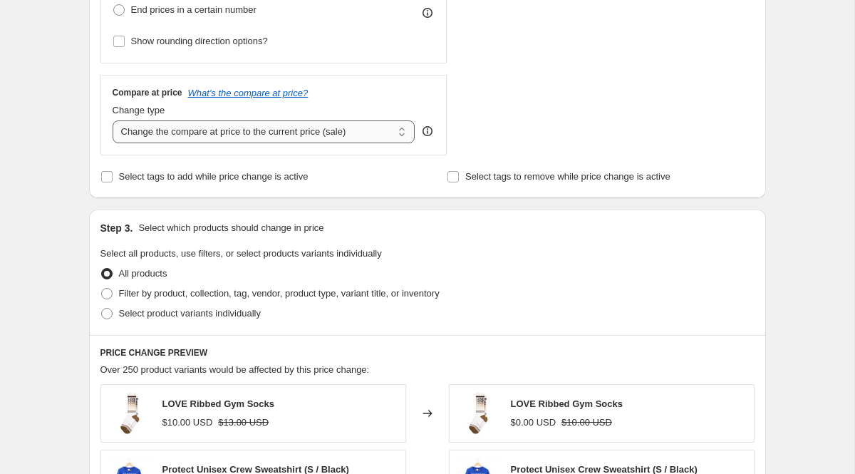
type input "-7.00"
click at [306, 128] on select "Change the compare at price to the current price (sale) Change the compare at p…" at bounding box center [264, 131] width 303 height 23
select select "remove"
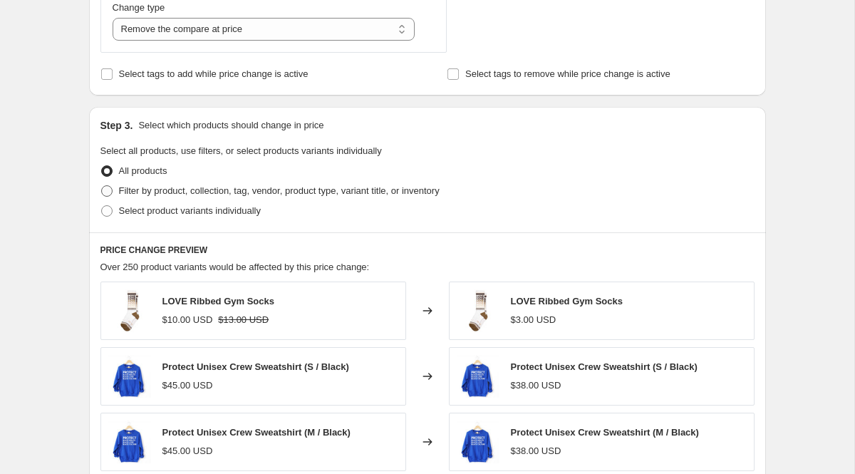
scroll to position [560, 0]
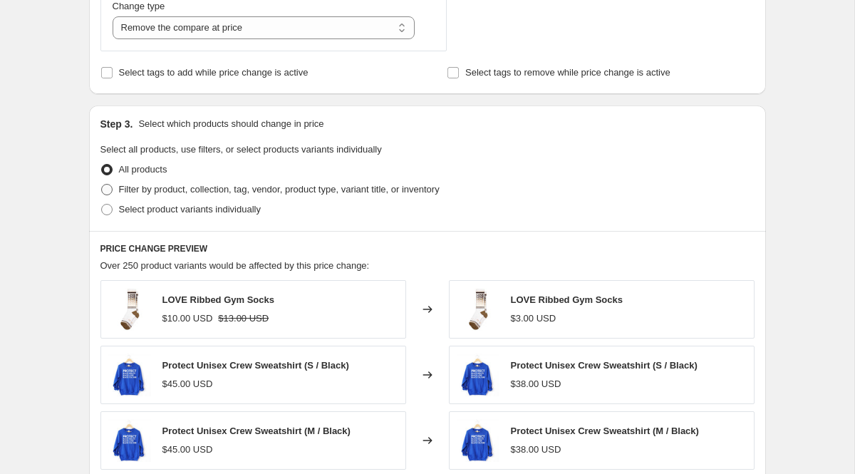
click at [214, 190] on span "Filter by product, collection, tag, vendor, product type, variant title, or inv…" at bounding box center [279, 189] width 321 height 11
click at [102, 185] on input "Filter by product, collection, tag, vendor, product type, variant title, or inv…" at bounding box center [101, 184] width 1 height 1
radio input "true"
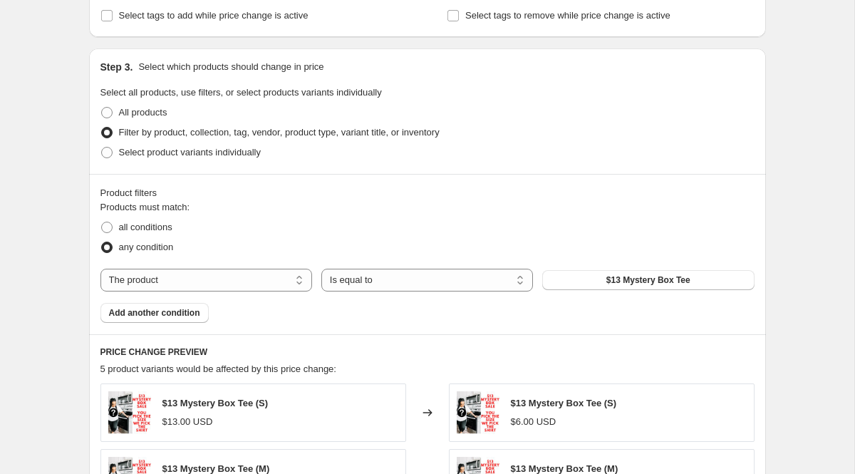
scroll to position [620, 0]
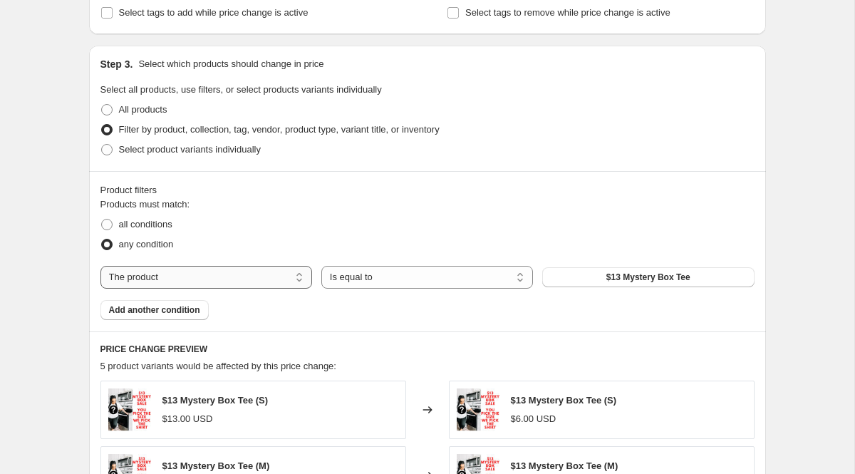
click at [264, 282] on select "The product The product's collection The product's tag The product's vendor The…" at bounding box center [207, 277] width 212 height 23
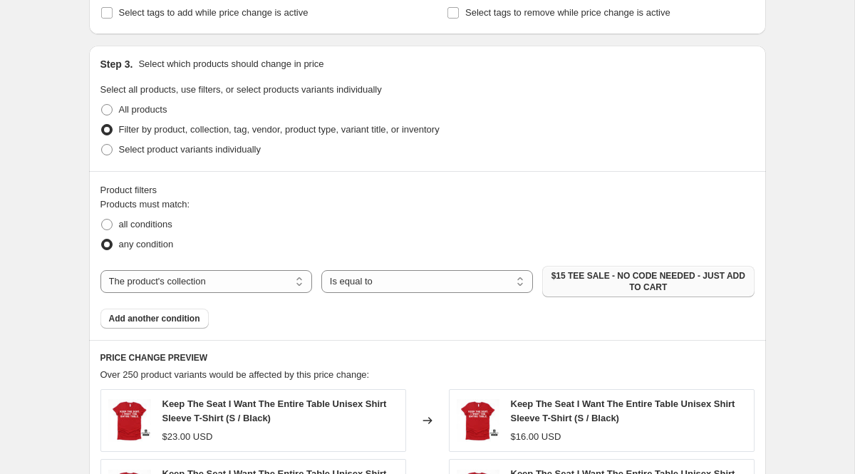
click at [577, 279] on span "$15 TEE SALE - NO CODE NEEDED - JUST ADD TO CART" at bounding box center [648, 281] width 195 height 23
click at [171, 282] on select "The product The product's collection The product's tag The product's vendor The…" at bounding box center [207, 281] width 212 height 23
select select "product"
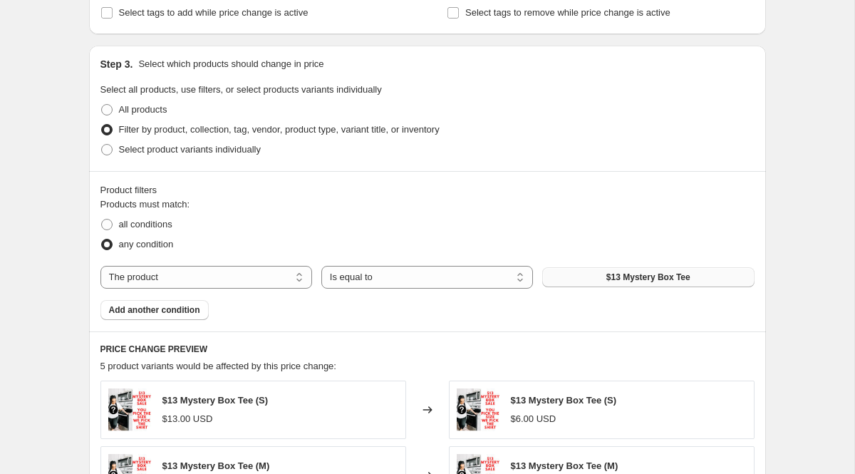
click at [586, 277] on button "$13 Mystery Box Tee" at bounding box center [648, 277] width 212 height 20
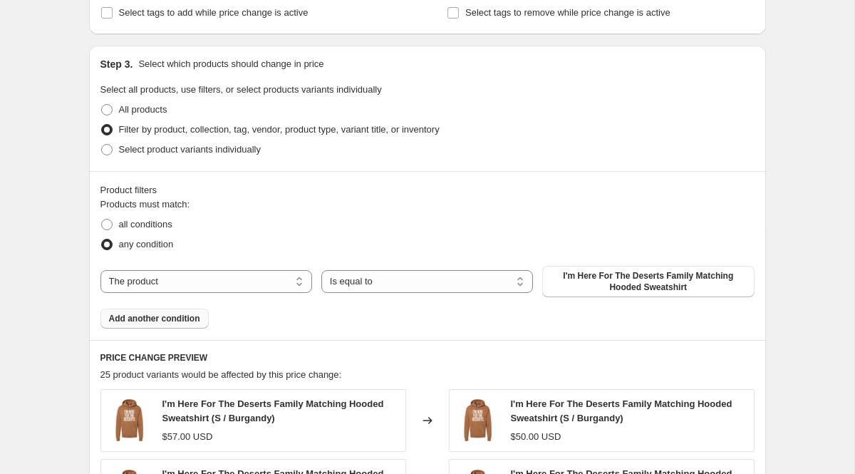
click at [195, 326] on button "Add another condition" at bounding box center [155, 319] width 108 height 20
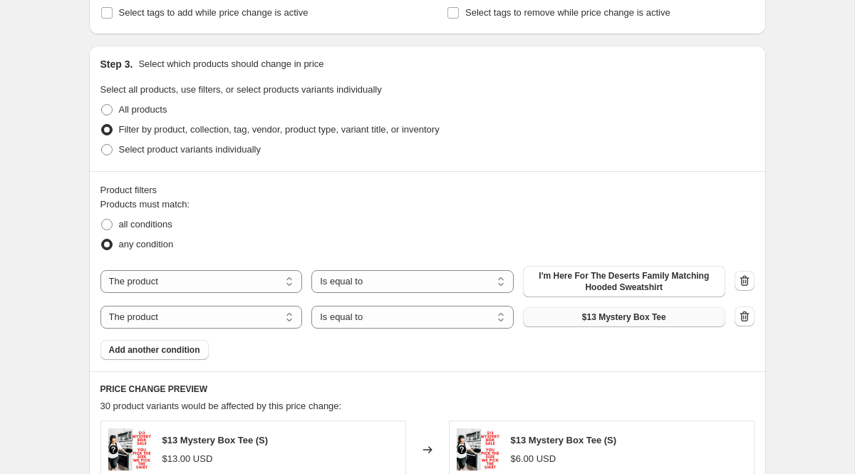
click at [616, 309] on button "$13 Mystery Box Tee" at bounding box center [624, 317] width 202 height 20
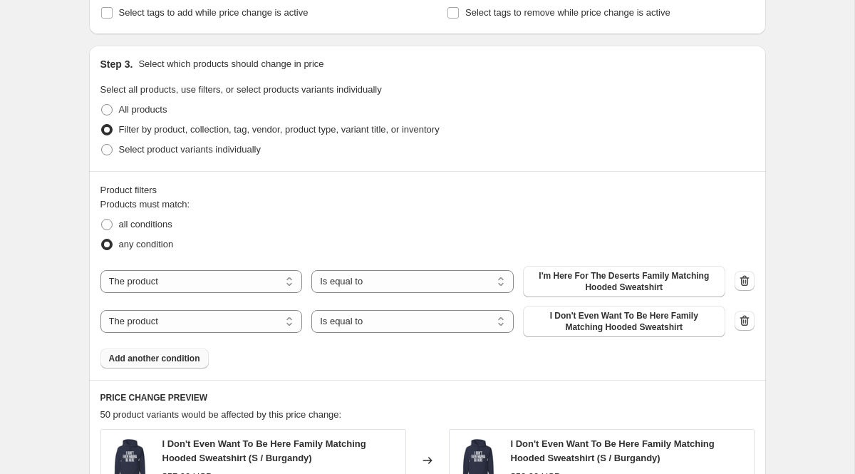
click at [160, 361] on span "Add another condition" at bounding box center [154, 358] width 91 height 11
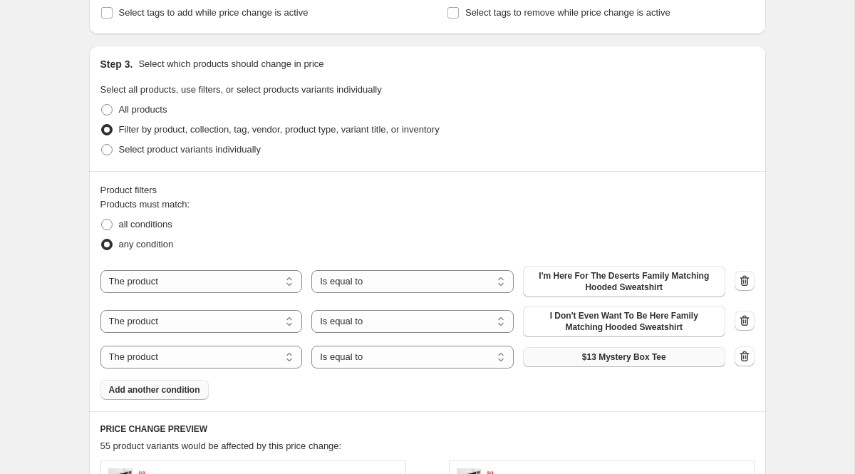
click at [627, 351] on button "$13 Mystery Box Tee" at bounding box center [624, 357] width 202 height 20
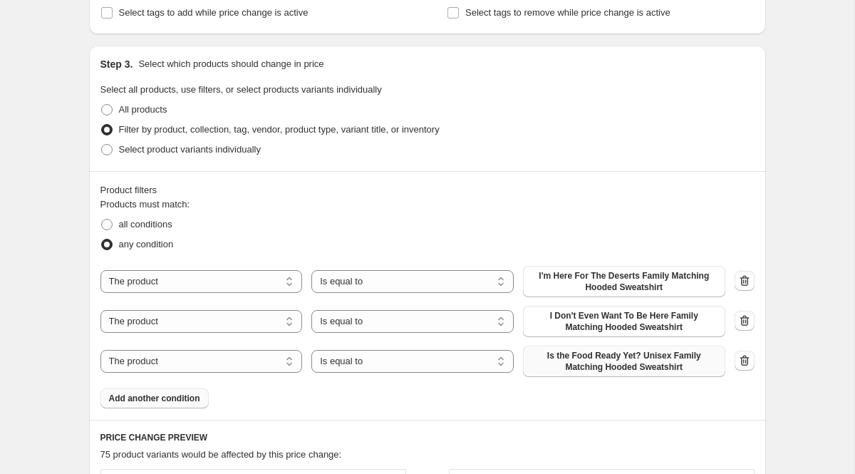
click at [165, 405] on button "Add another condition" at bounding box center [155, 398] width 108 height 20
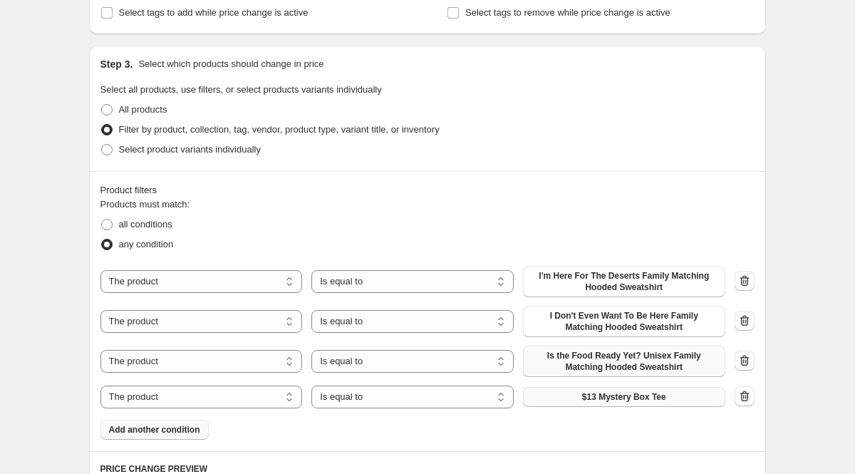
click at [670, 393] on button "$13 Mystery Box Tee" at bounding box center [624, 397] width 202 height 20
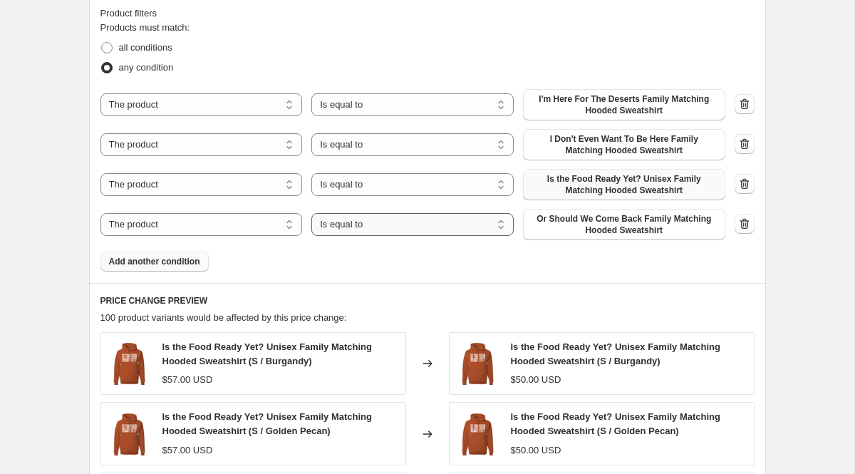
scroll to position [799, 0]
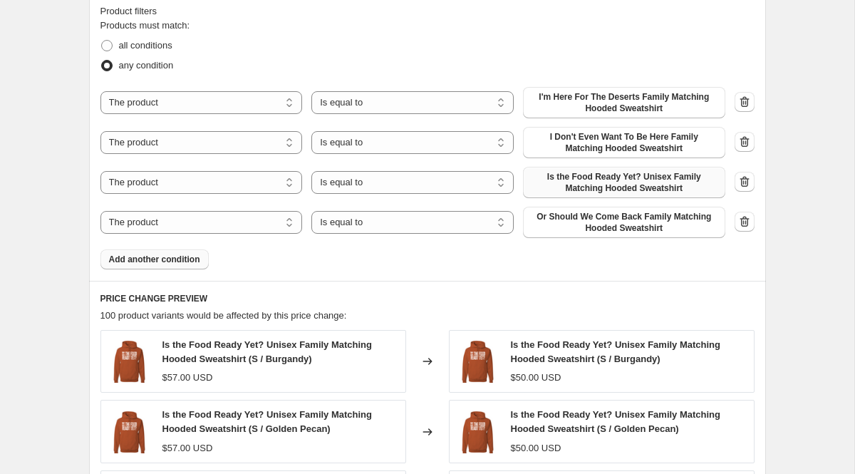
click at [183, 264] on button "Add another condition" at bounding box center [155, 259] width 108 height 20
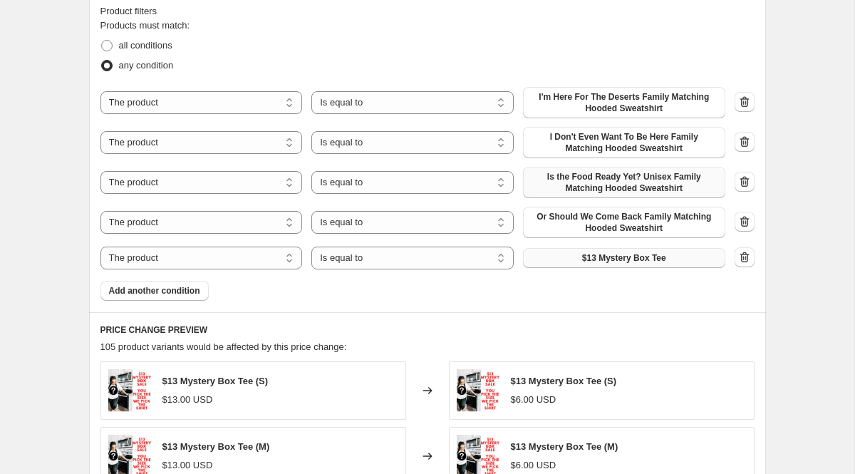
click at [585, 252] on span "$13 Mystery Box Tee" at bounding box center [624, 257] width 84 height 11
click at [743, 259] on icon "button" at bounding box center [745, 257] width 14 height 14
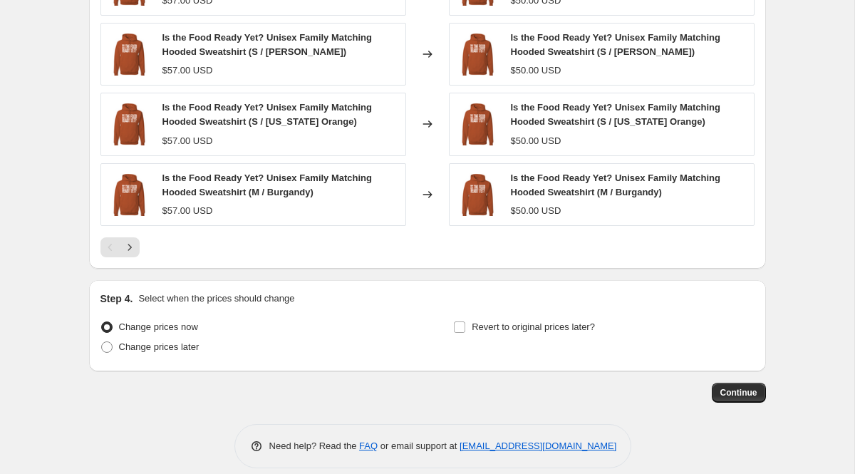
scroll to position [1262, 0]
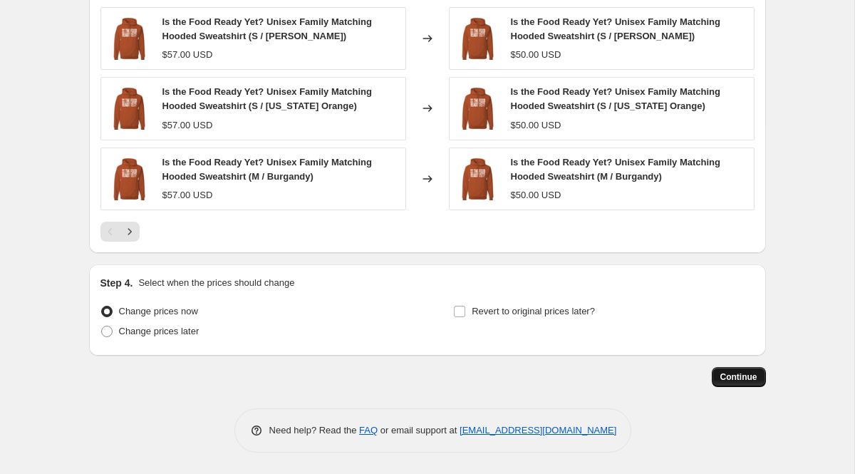
click at [735, 377] on span "Continue" at bounding box center [739, 376] width 37 height 11
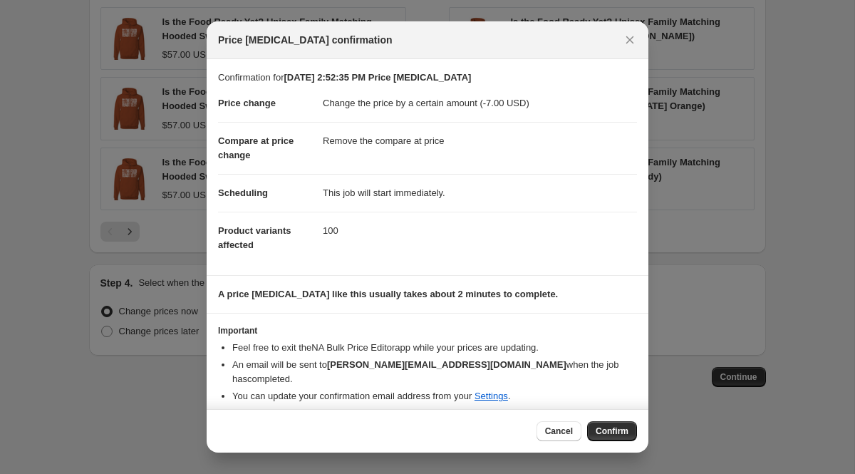
click at [622, 439] on div "Cancel Confirm" at bounding box center [428, 430] width 442 height 43
click at [617, 428] on span "Confirm" at bounding box center [612, 431] width 33 height 11
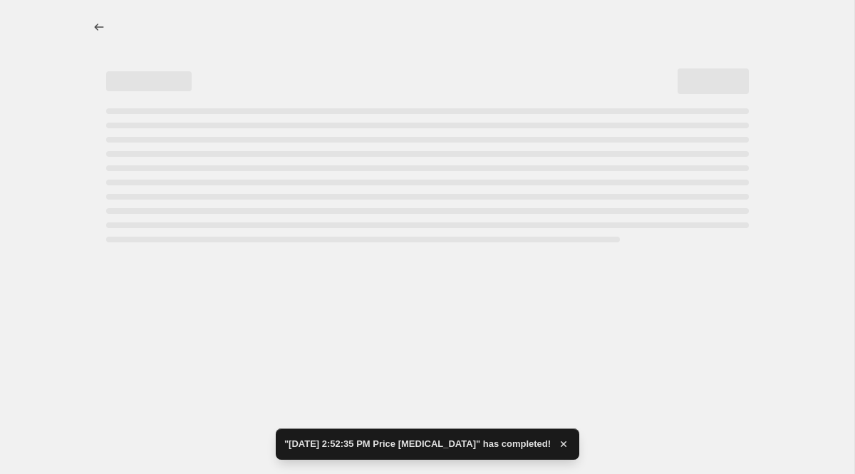
select select "by"
select select "remove"
